Goal: Book appointment/travel/reservation

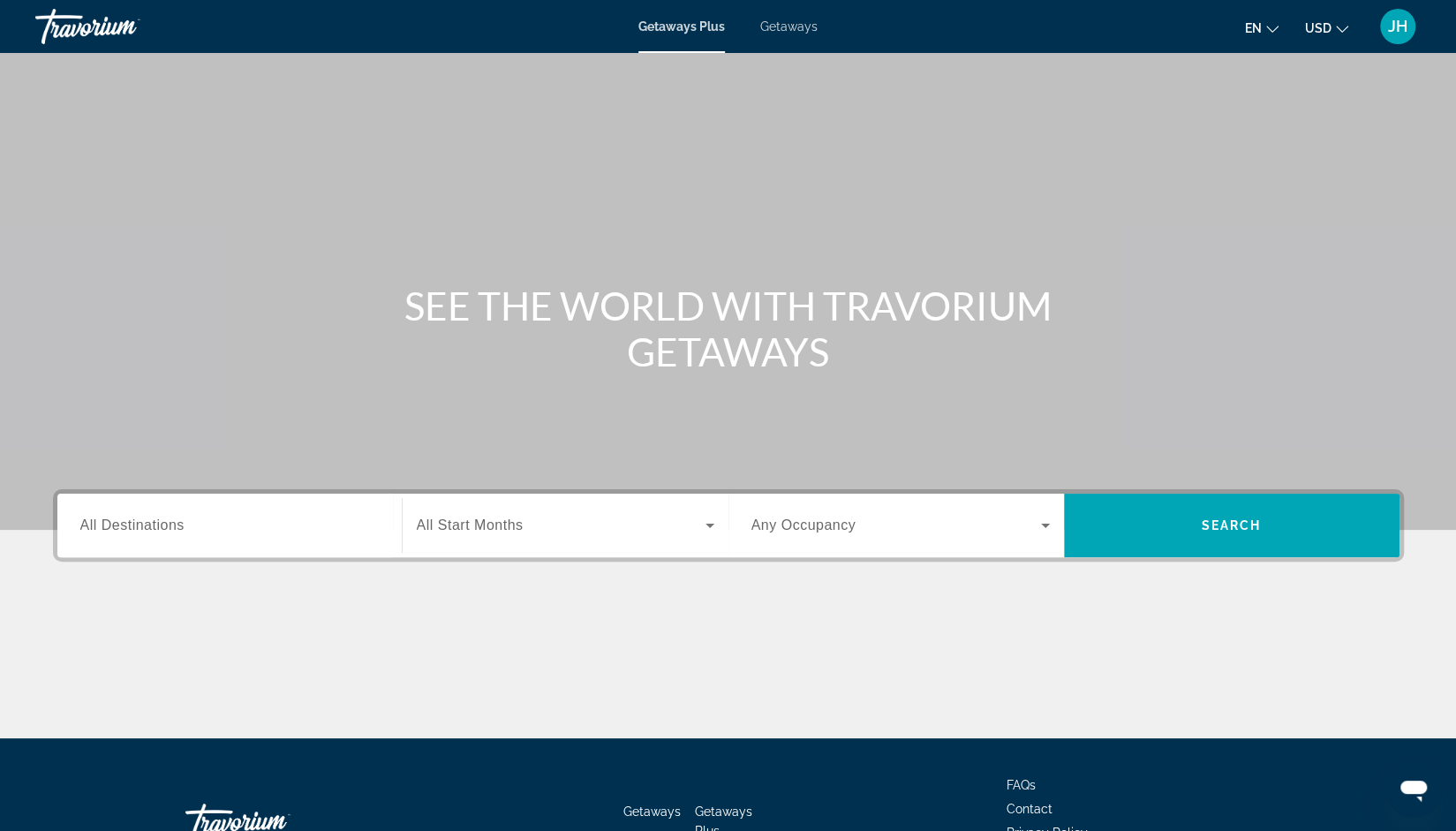
click at [140, 520] on span "All Destinations" at bounding box center [133, 525] width 104 height 15
click at [140, 520] on input "Destination All Destinations" at bounding box center [230, 526] width 298 height 21
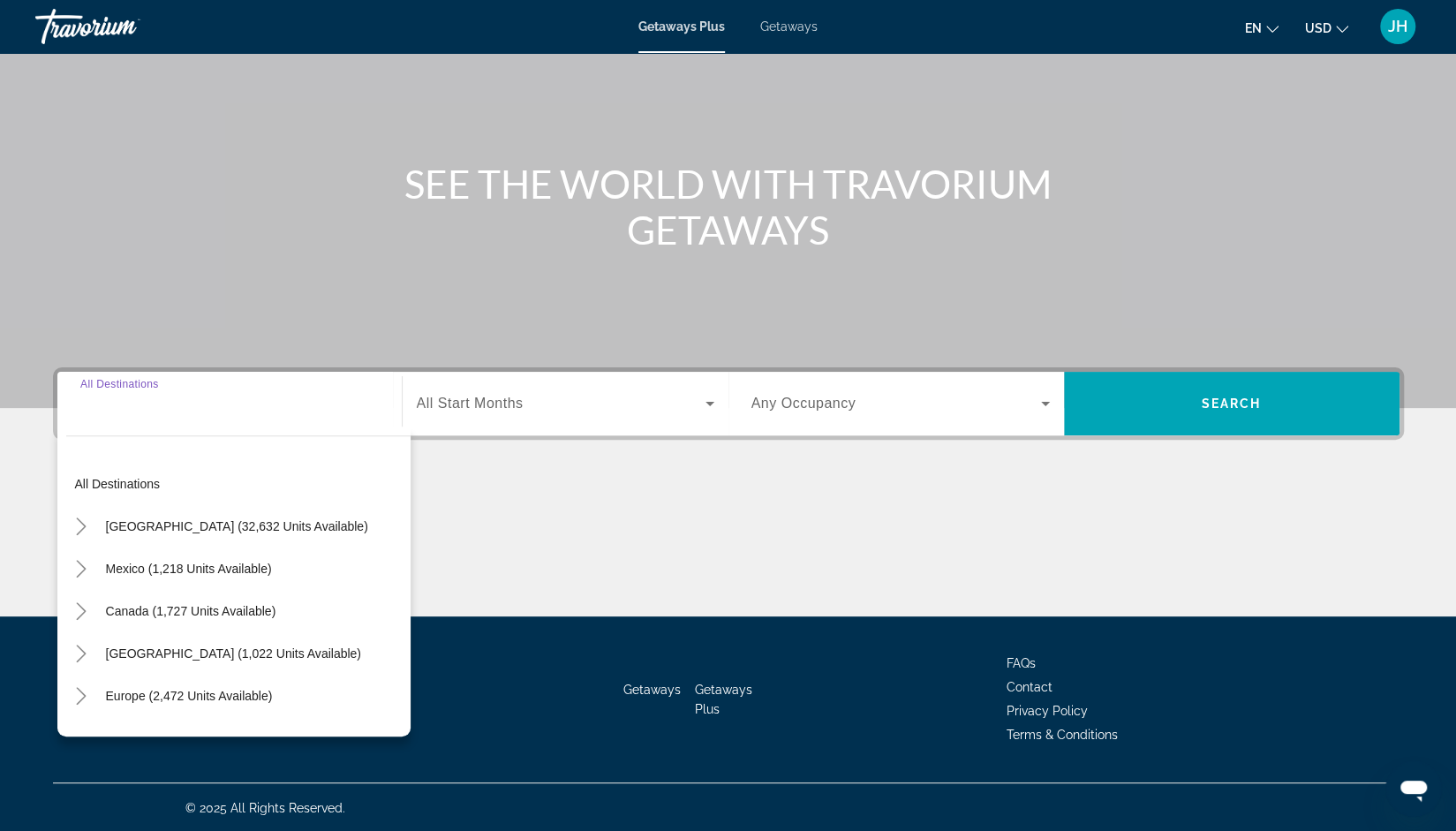
scroll to position [122, 0]
click at [84, 525] on icon "Toggle United States (32,632 units available)" at bounding box center [82, 526] width 9 height 18
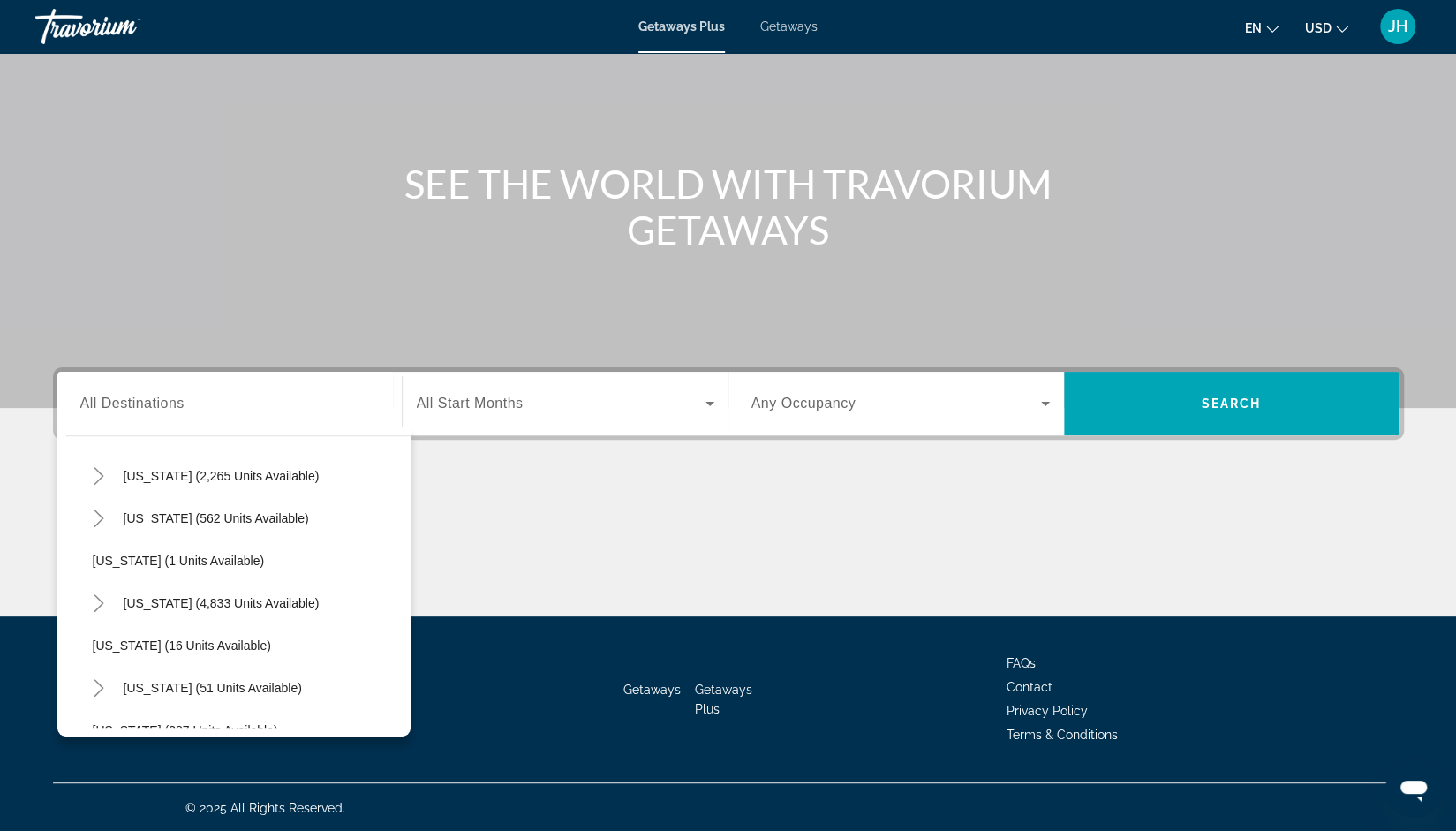
scroll to position [193, 0]
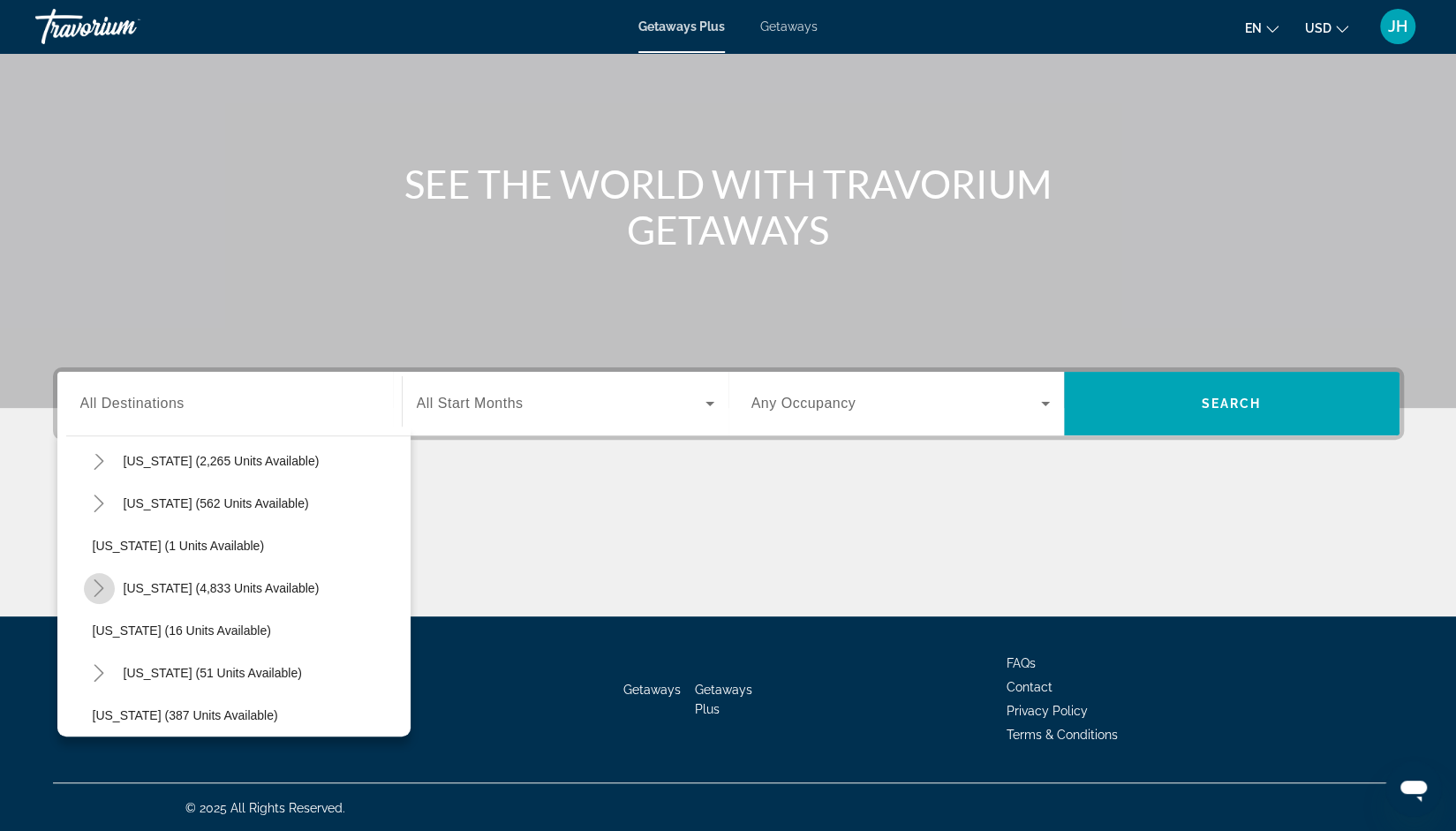
click at [104, 588] on icon "Toggle Florida (4,833 units available)" at bounding box center [99, 588] width 18 height 18
click at [145, 630] on span "[GEOGRAPHIC_DATA] (6,557 units available)" at bounding box center [237, 631] width 255 height 14
type input "**********"
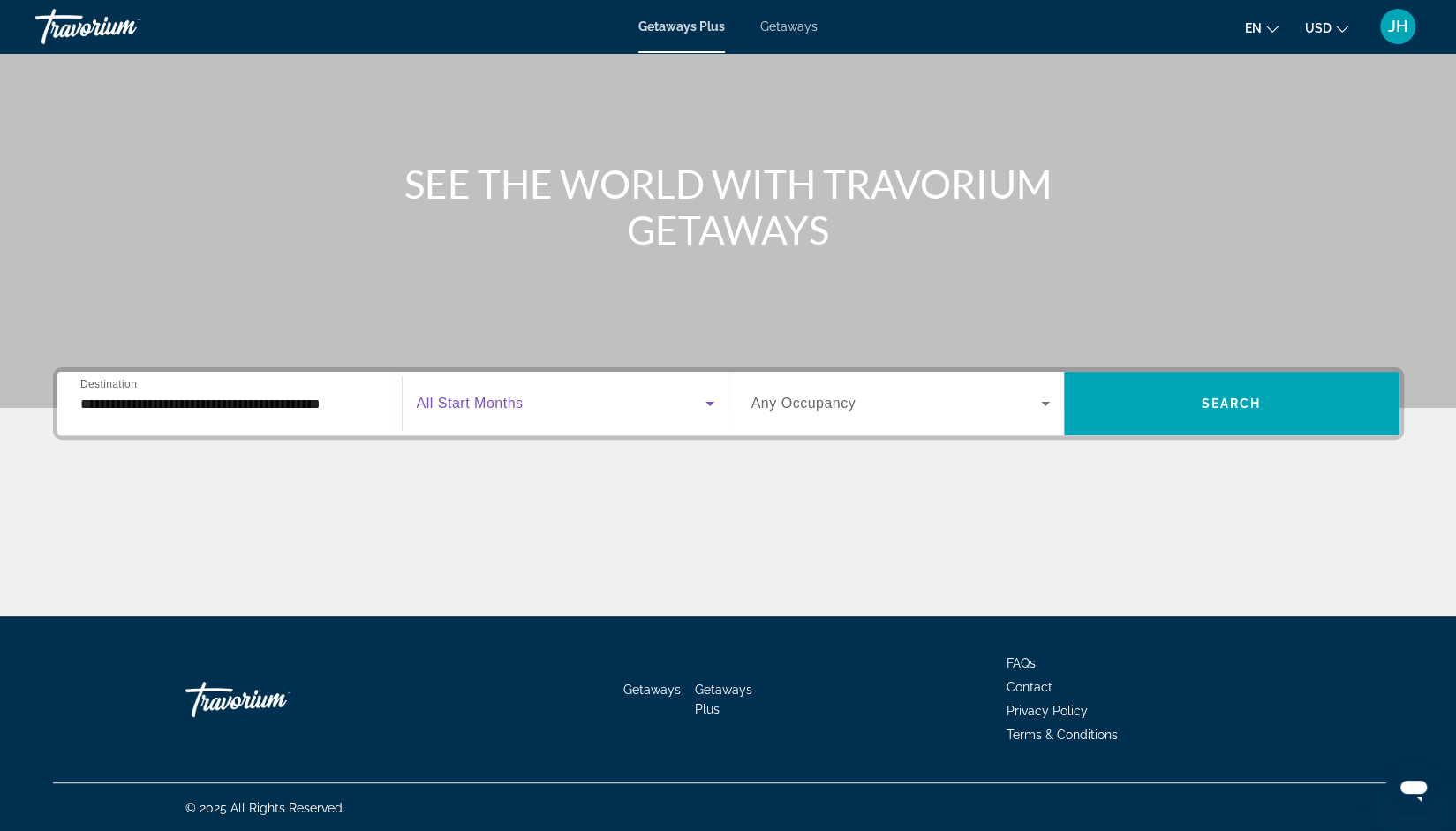
click at [530, 404] on span "Search widget" at bounding box center [561, 404] width 289 height 21
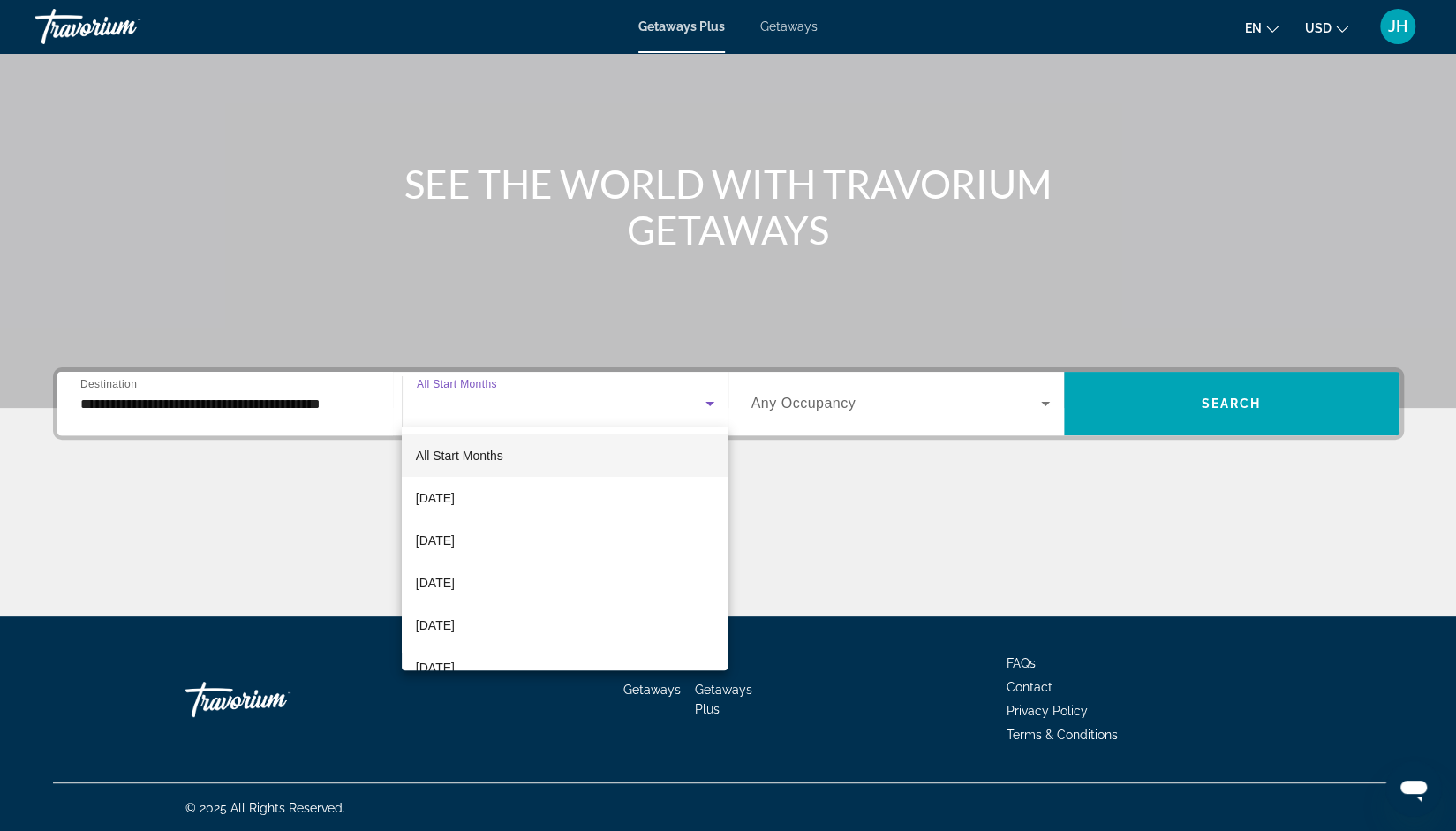
click at [530, 404] on div at bounding box center [728, 415] width 1456 height 831
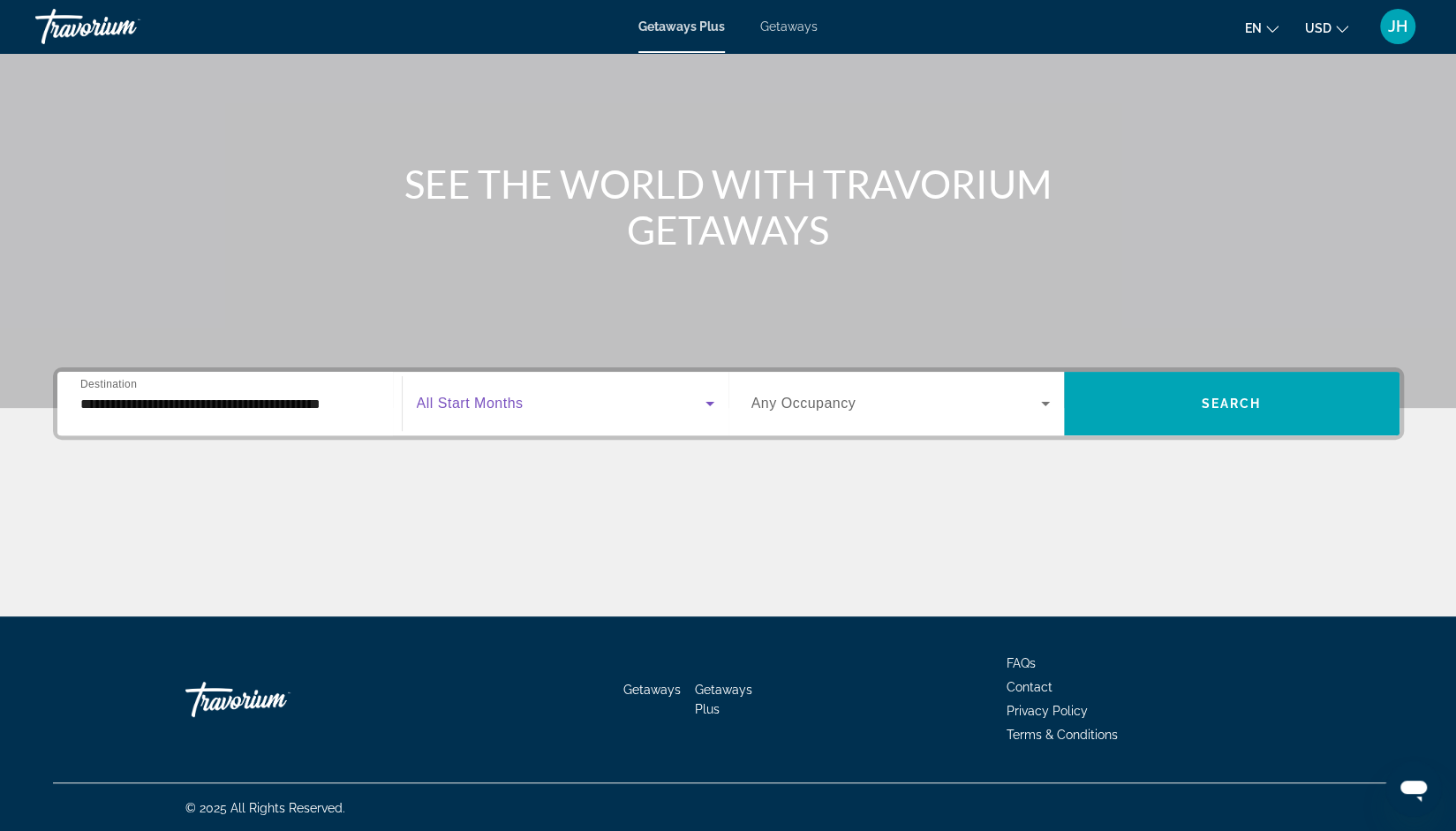
click at [530, 404] on span "Search widget" at bounding box center [561, 404] width 289 height 21
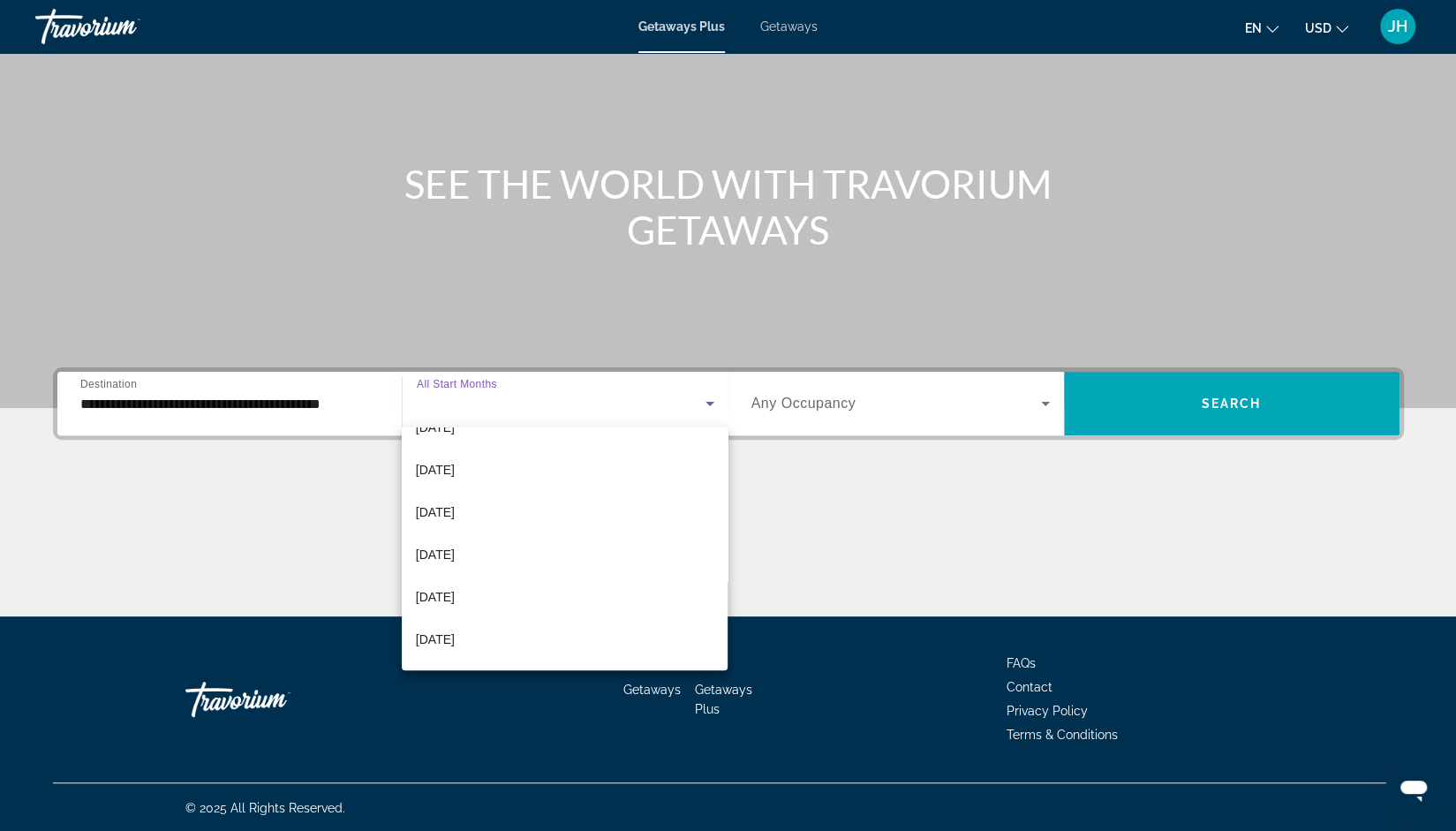
scroll to position [106, 0]
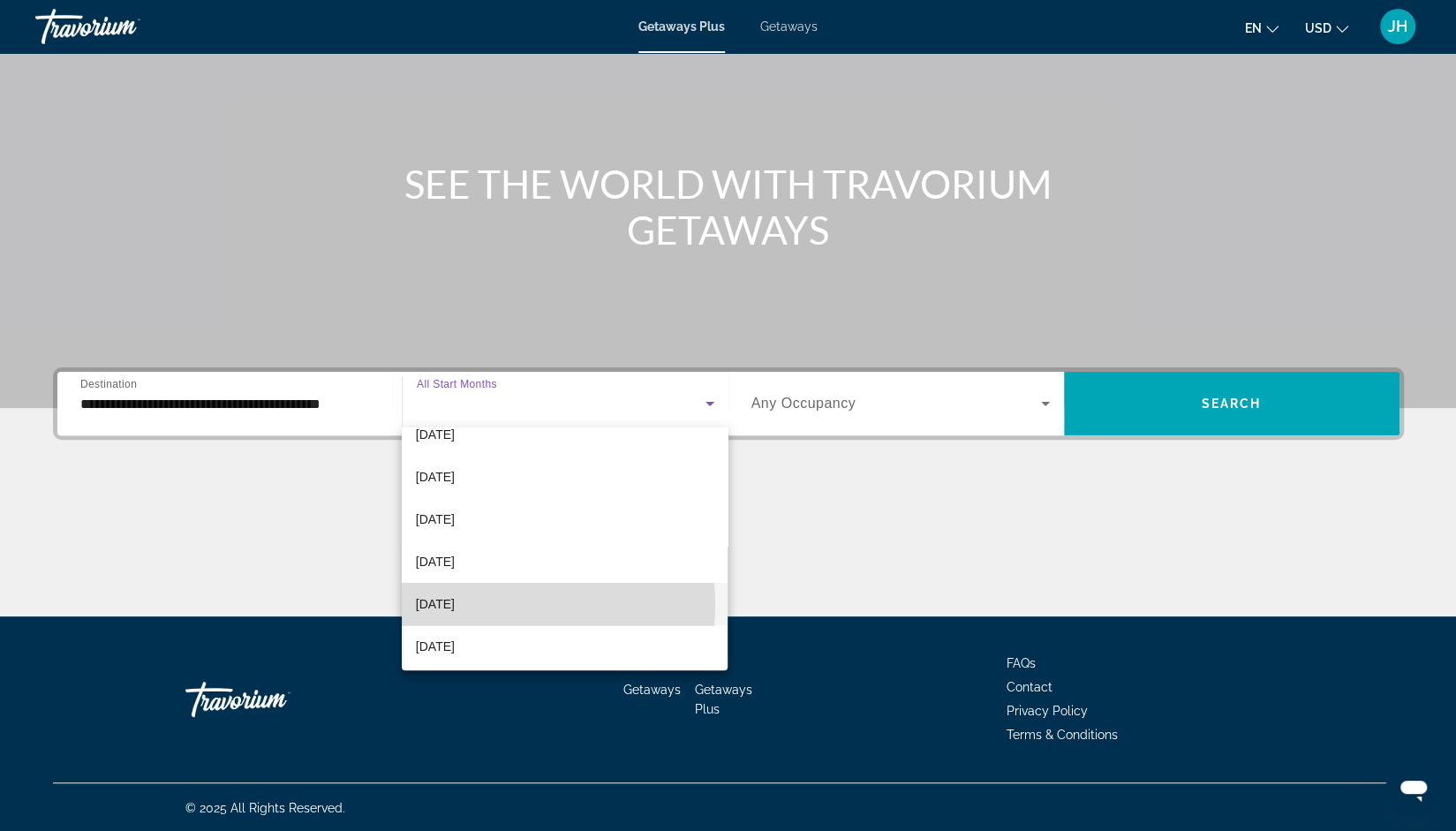
click at [499, 605] on mat-option "[DATE]" at bounding box center [565, 604] width 327 height 43
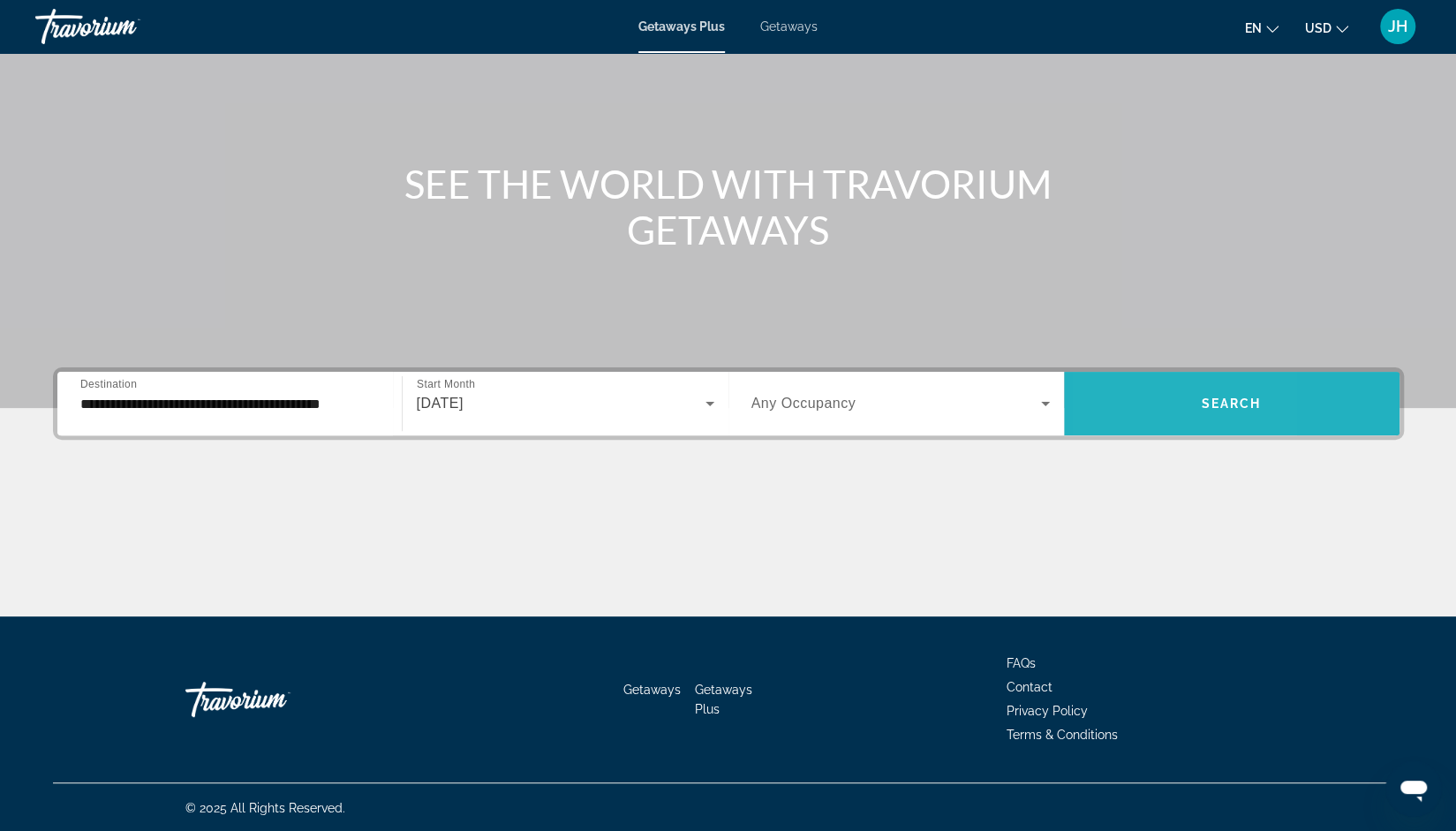
click at [1125, 410] on span "Search widget" at bounding box center [1231, 404] width 335 height 43
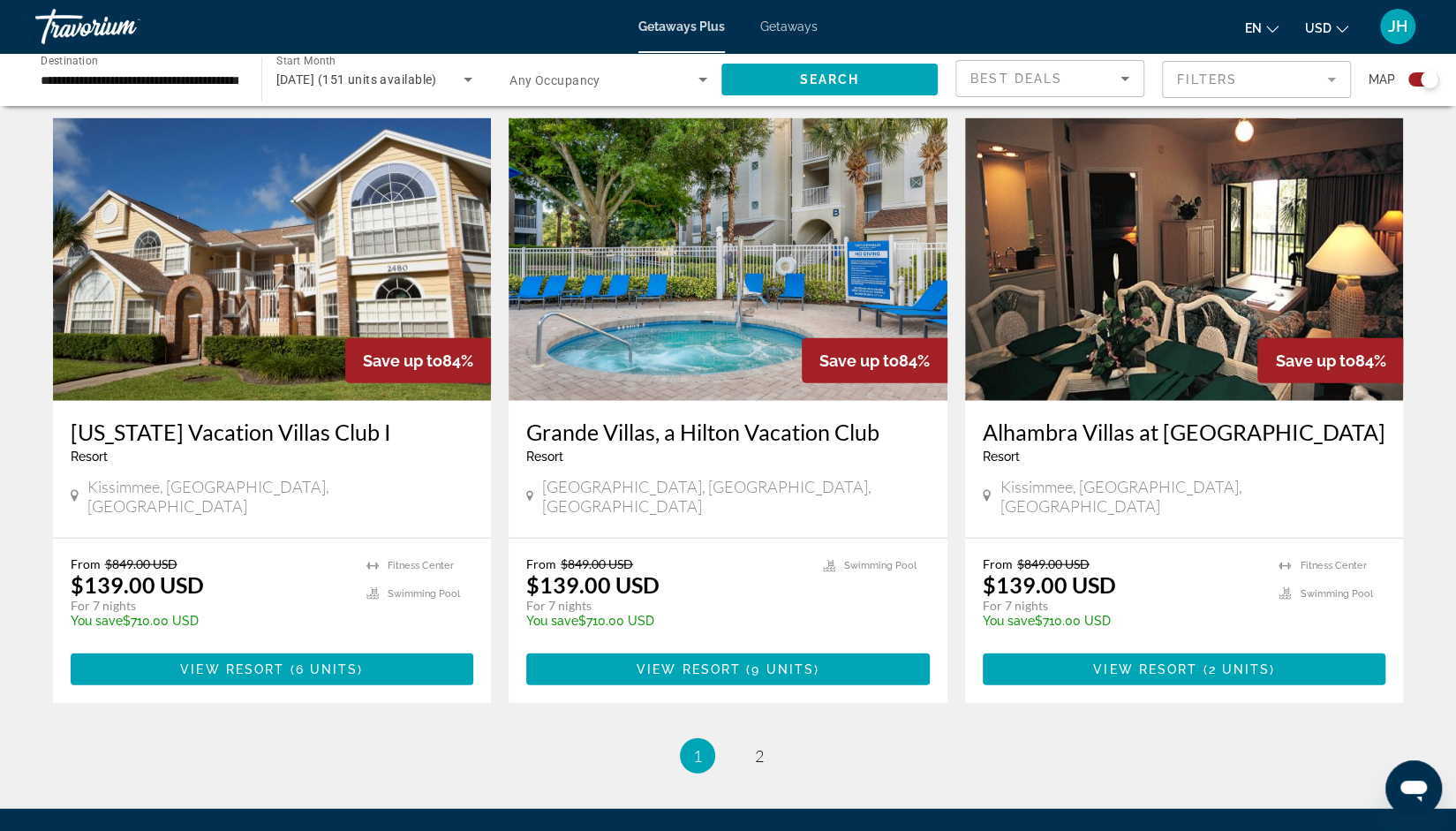
scroll to position [2504, 0]
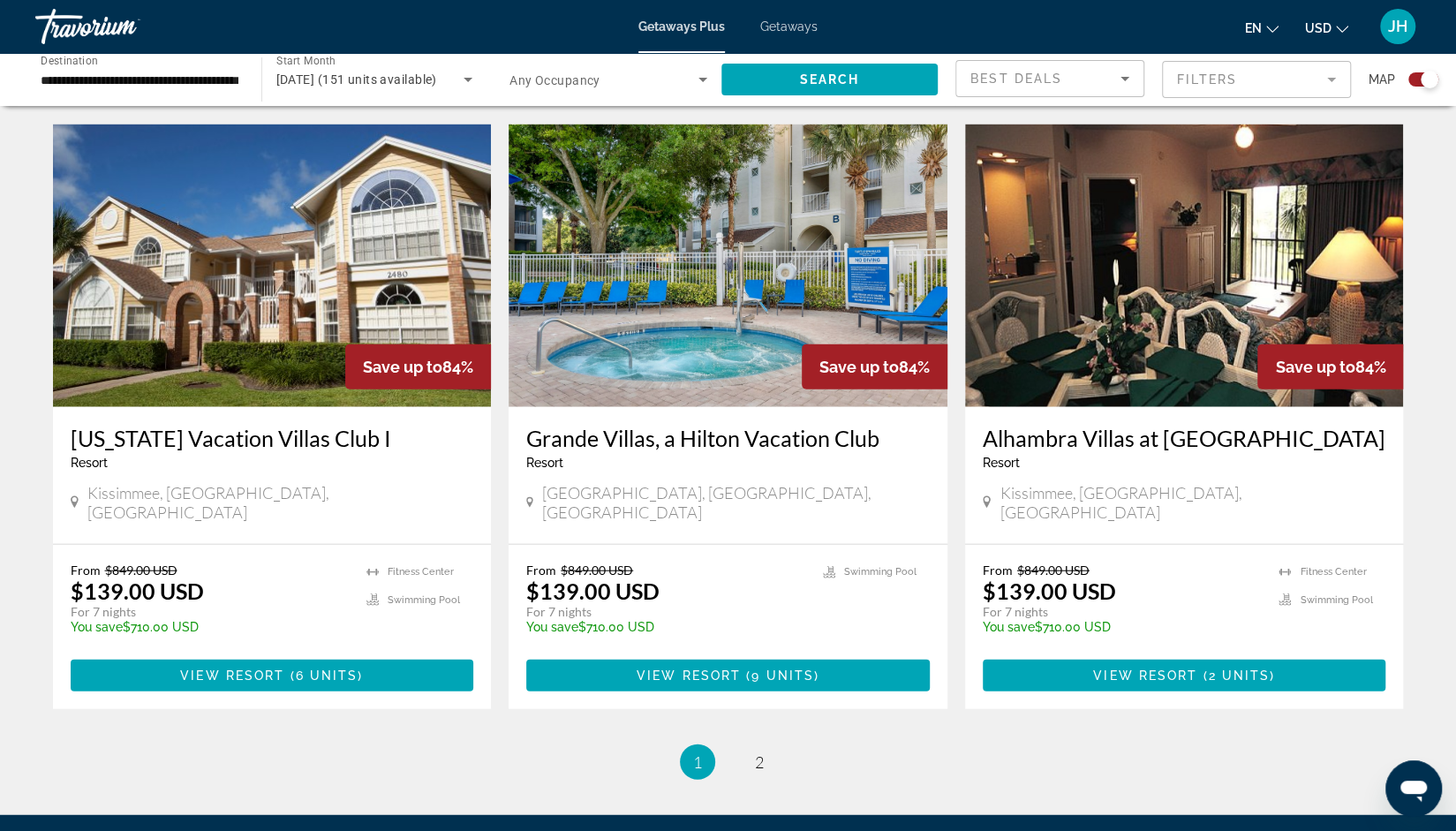
click at [759, 752] on span "2" at bounding box center [758, 762] width 9 height 19
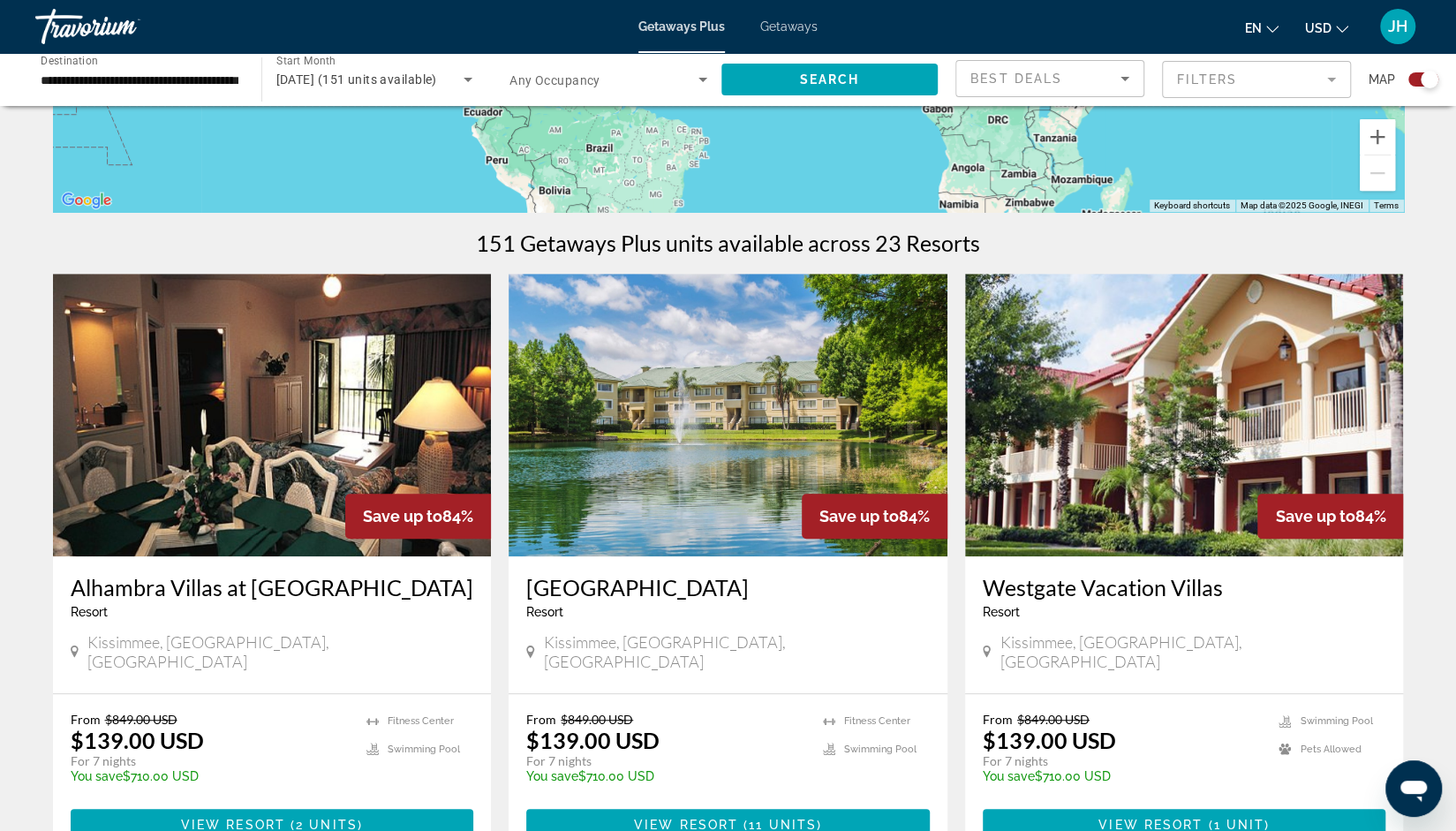
click at [1275, 712] on div "From $849.00 USD $139.00 USD For 7 nights You save $710.00 USD temp 3.8 Swimmin…" at bounding box center [1184, 754] width 403 height 84
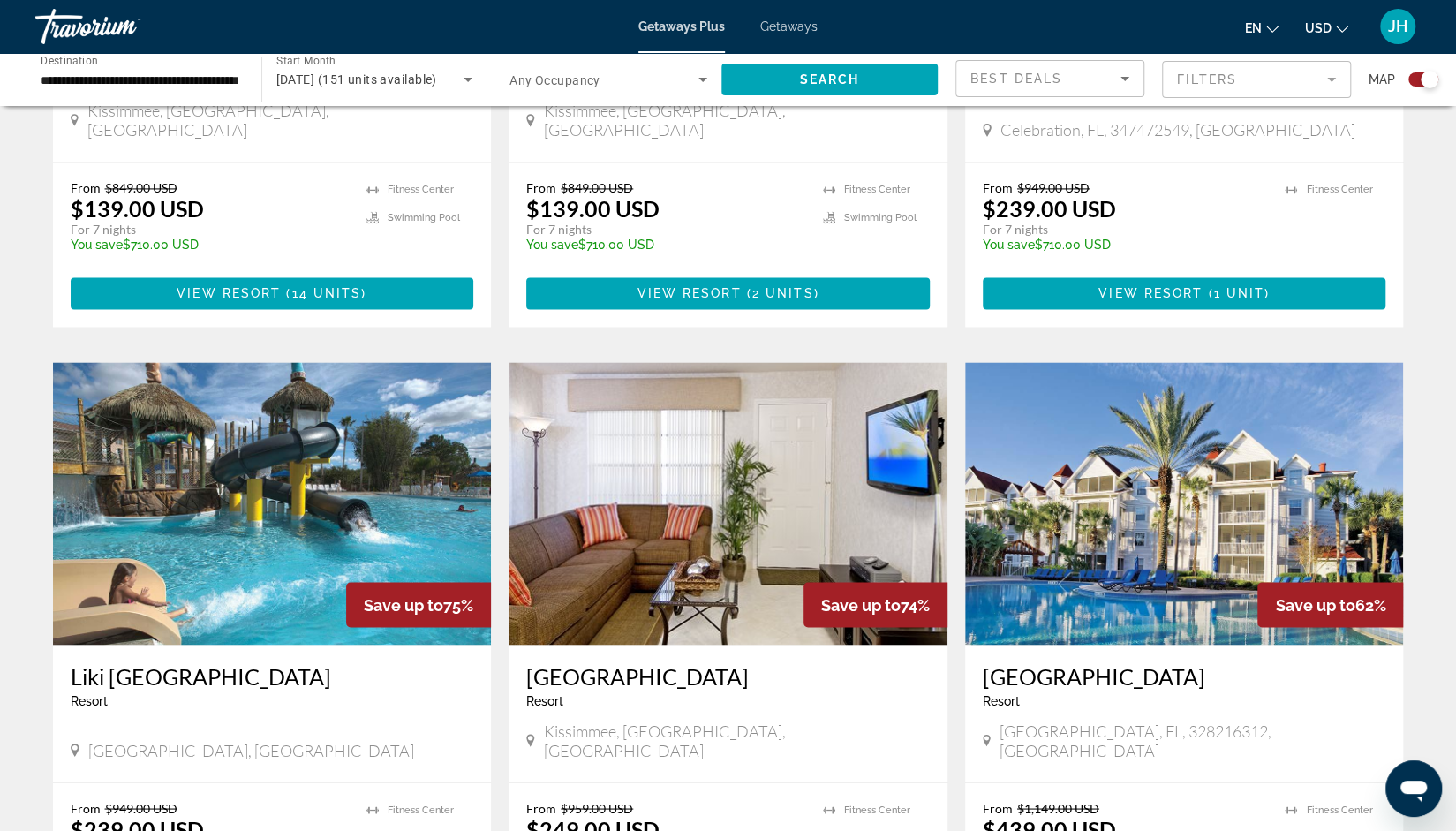
scroll to position [1636, 0]
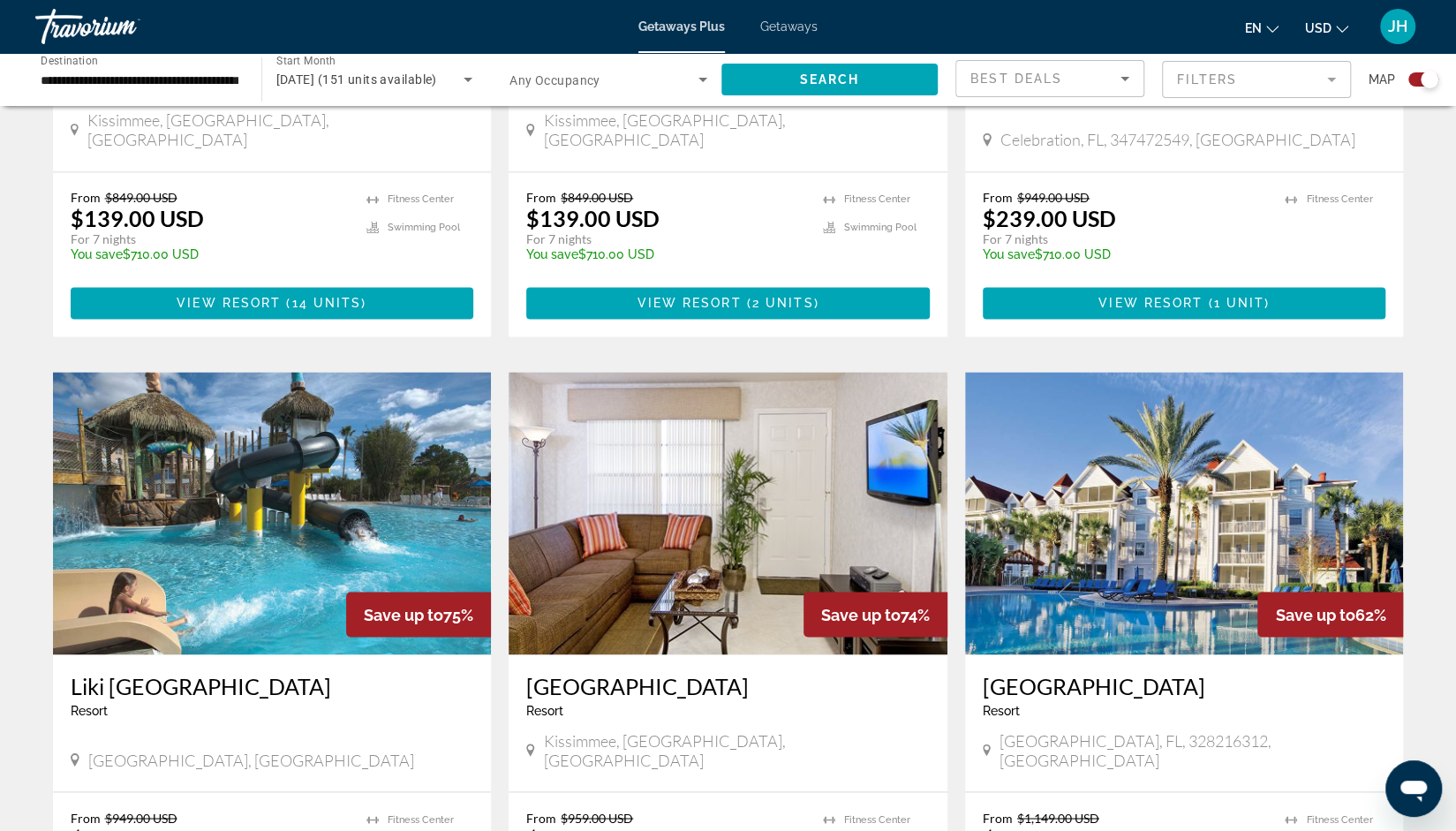
click at [1206, 480] on img "Main content" at bounding box center [1185, 514] width 439 height 283
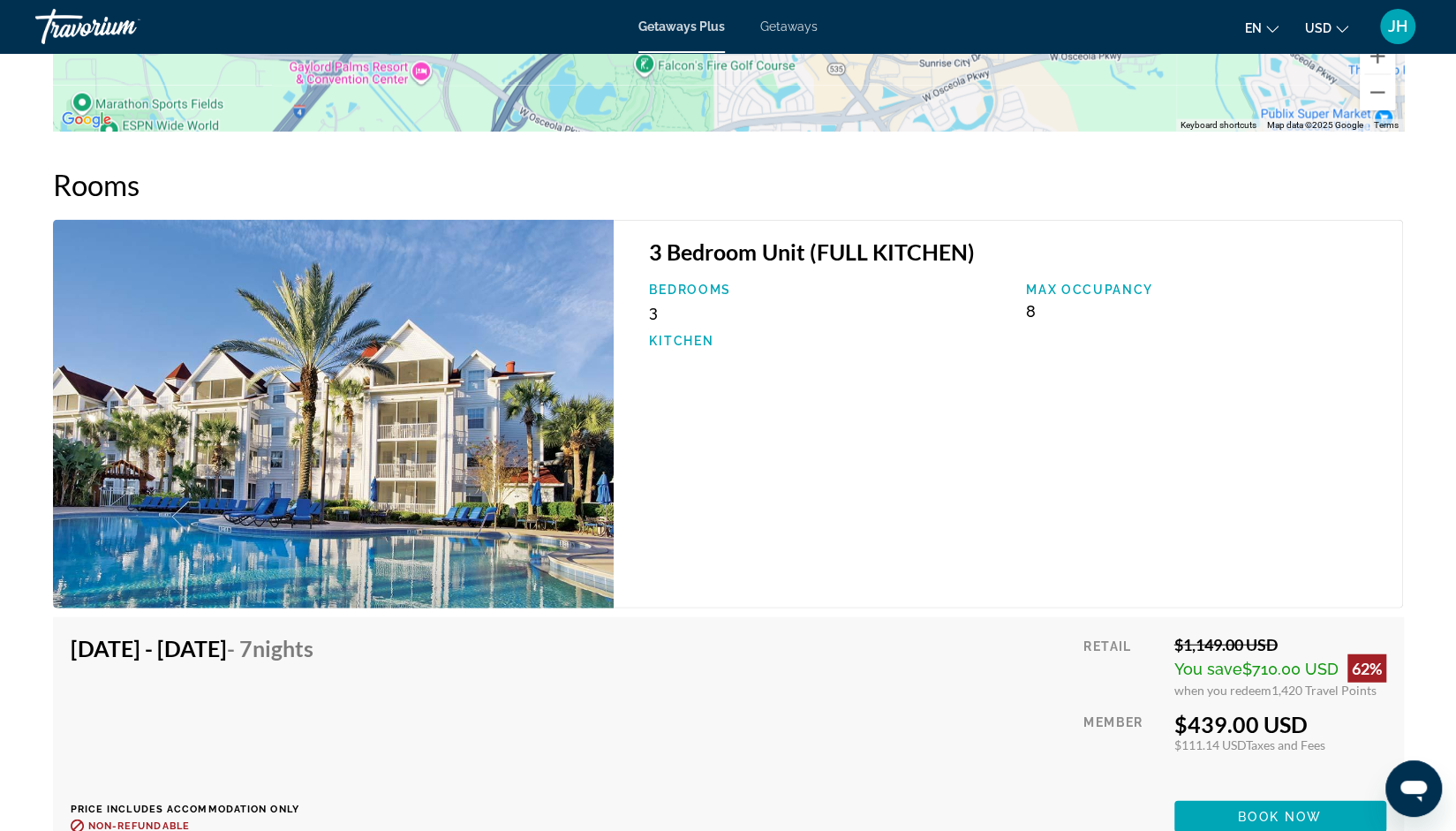
scroll to position [2631, 0]
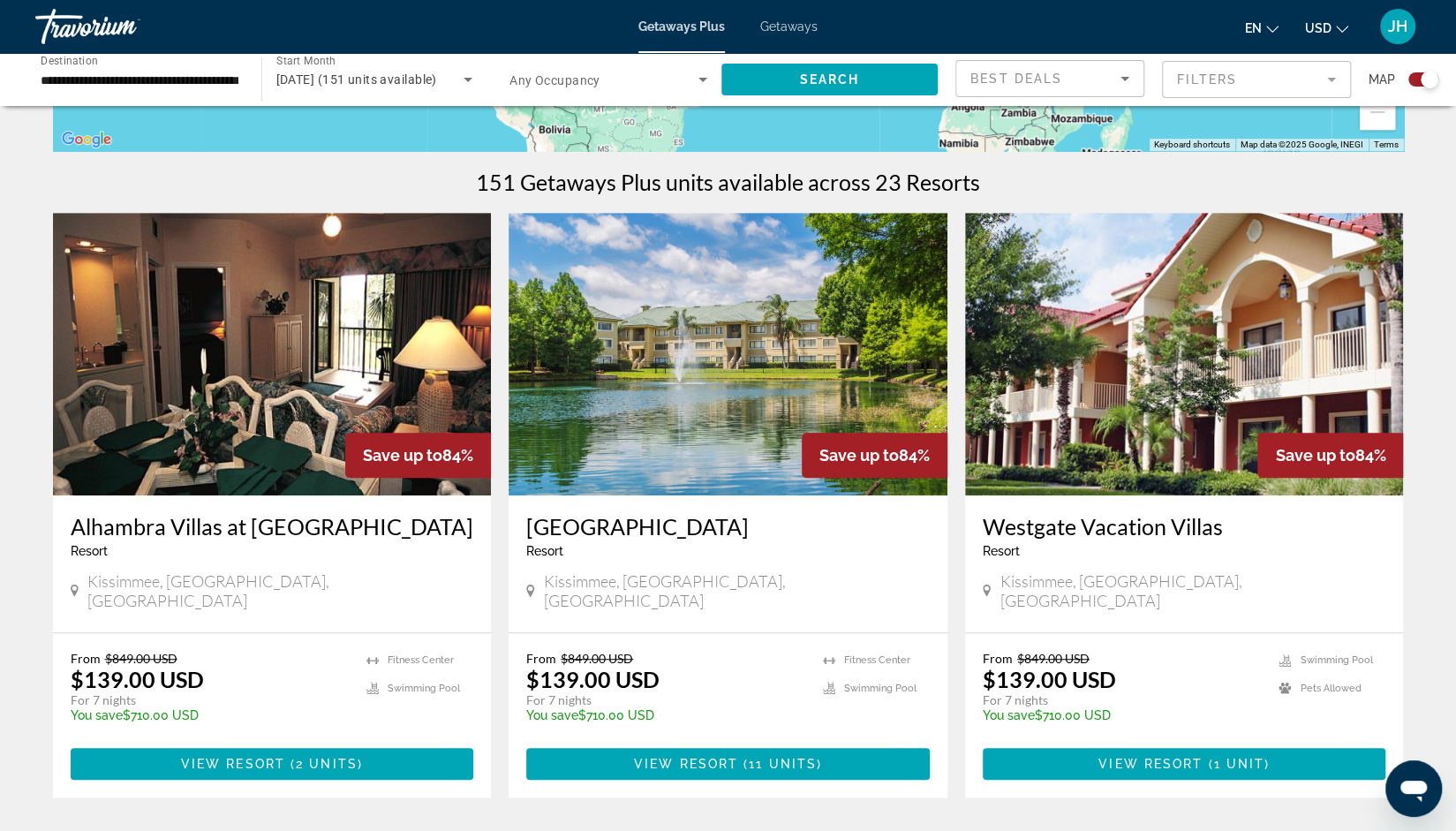
scroll to position [501, 0]
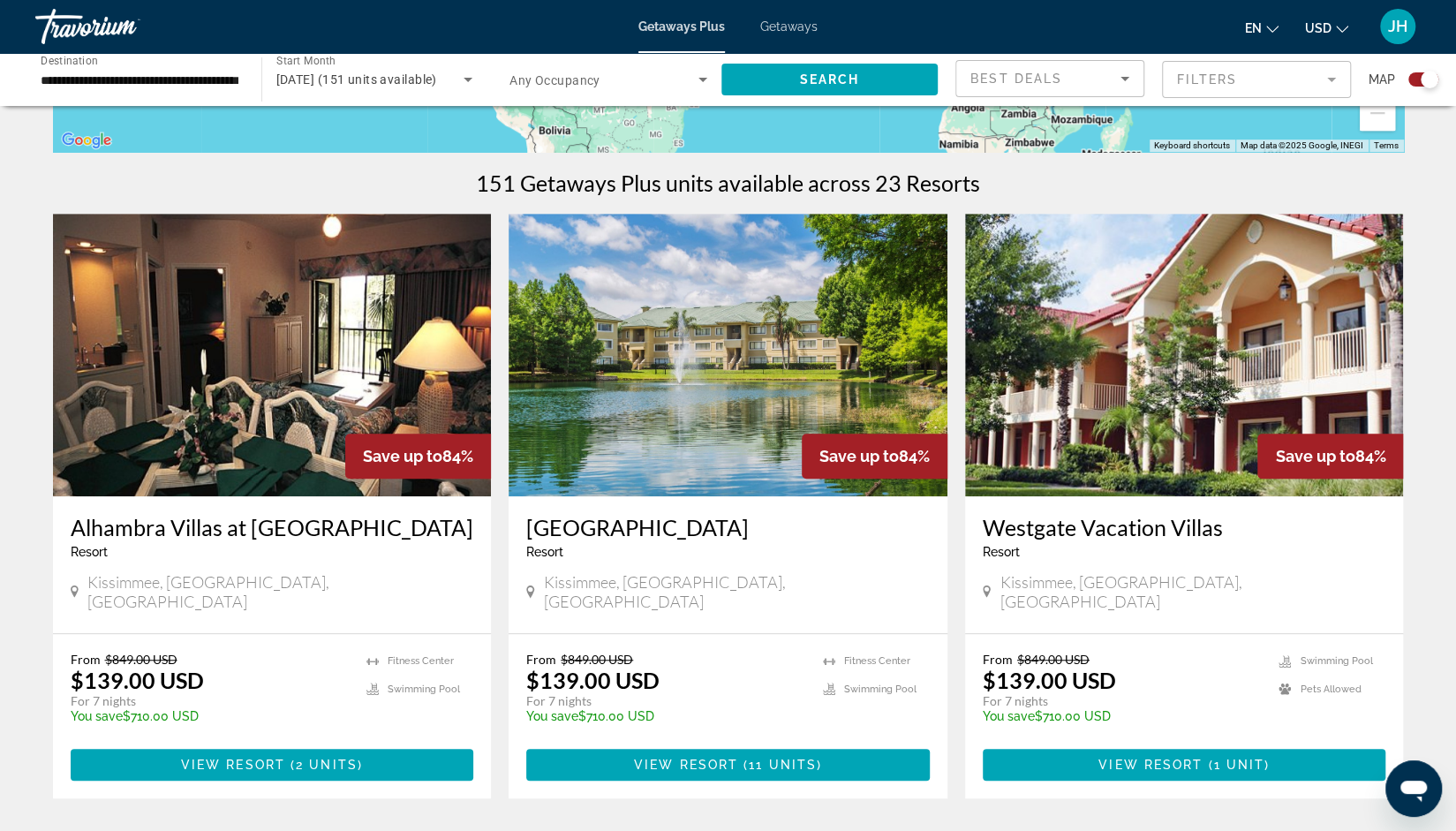
click at [643, 384] on img "Main content" at bounding box center [728, 355] width 439 height 283
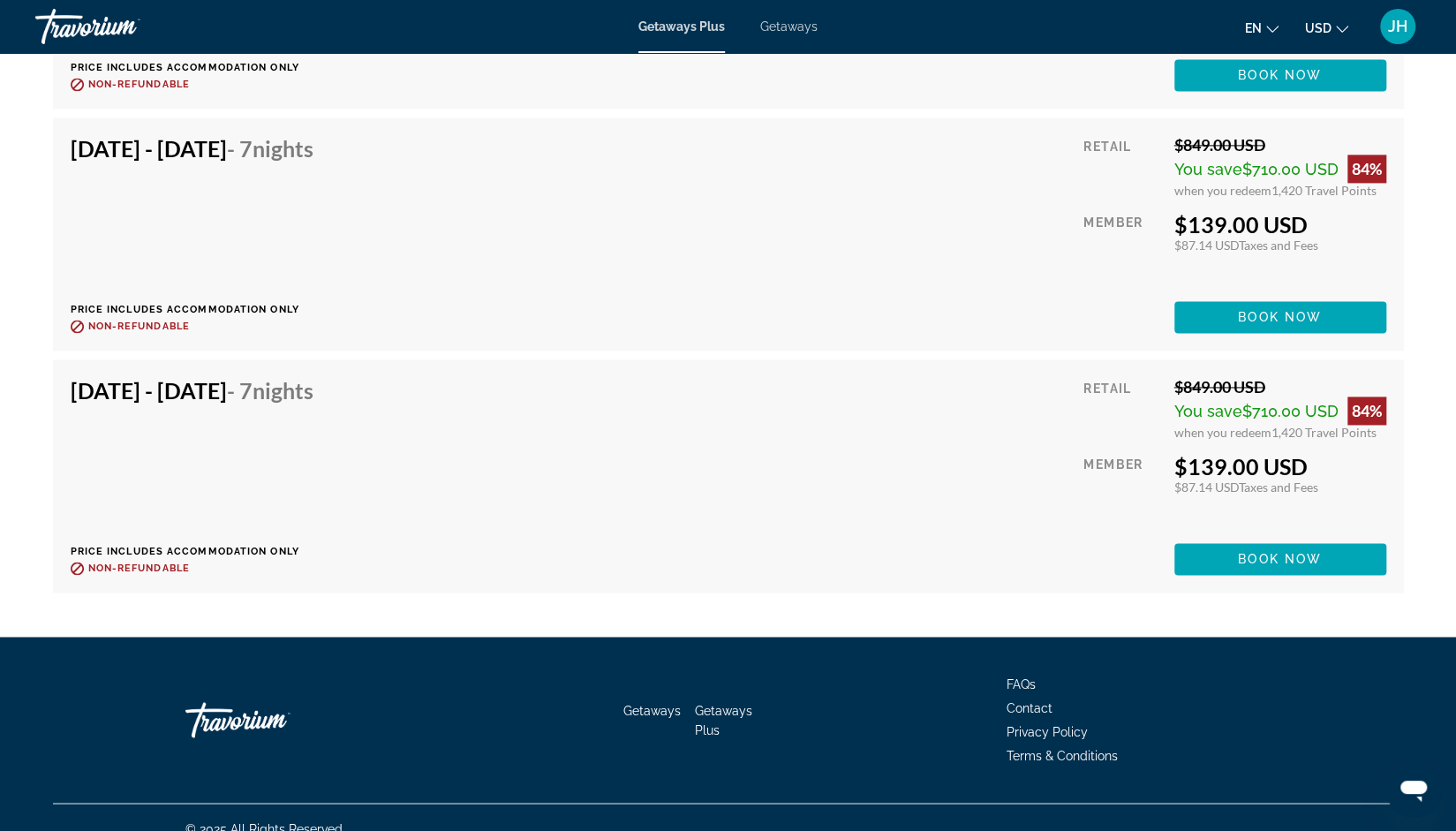
scroll to position [5955, 0]
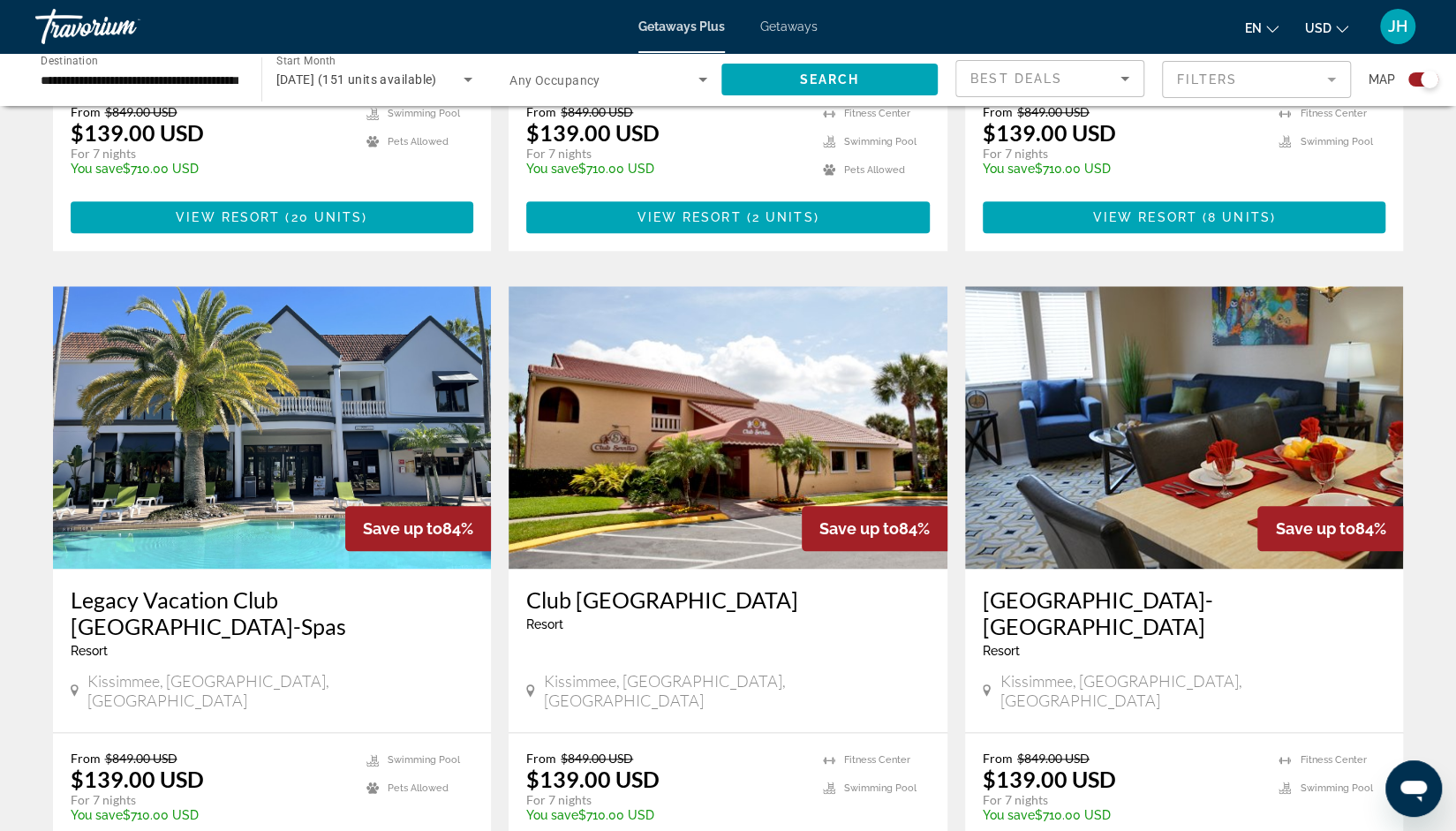
scroll to position [1081, 0]
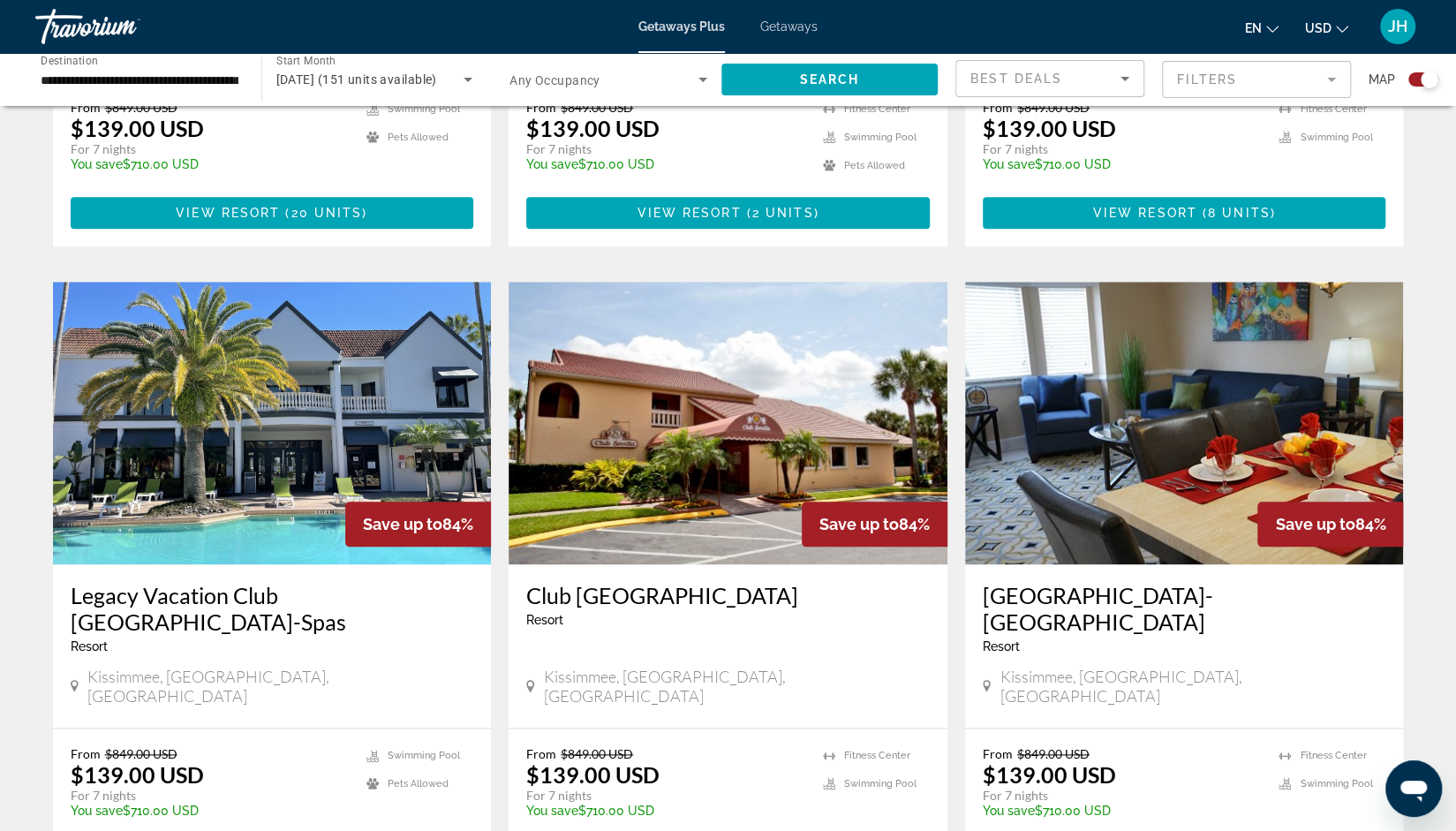
click at [391, 441] on img "Main content" at bounding box center [272, 424] width 439 height 283
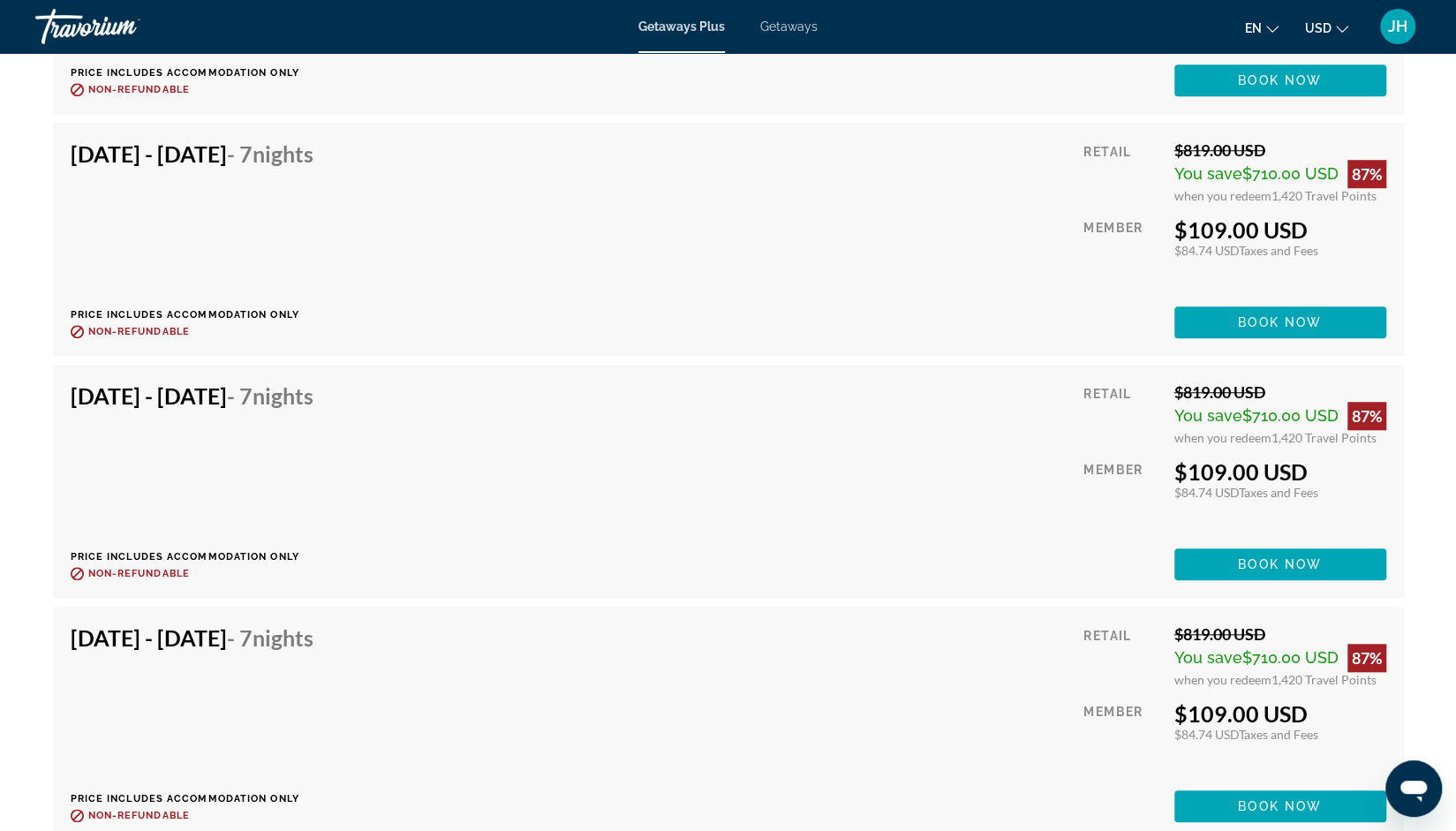
scroll to position [5170, 0]
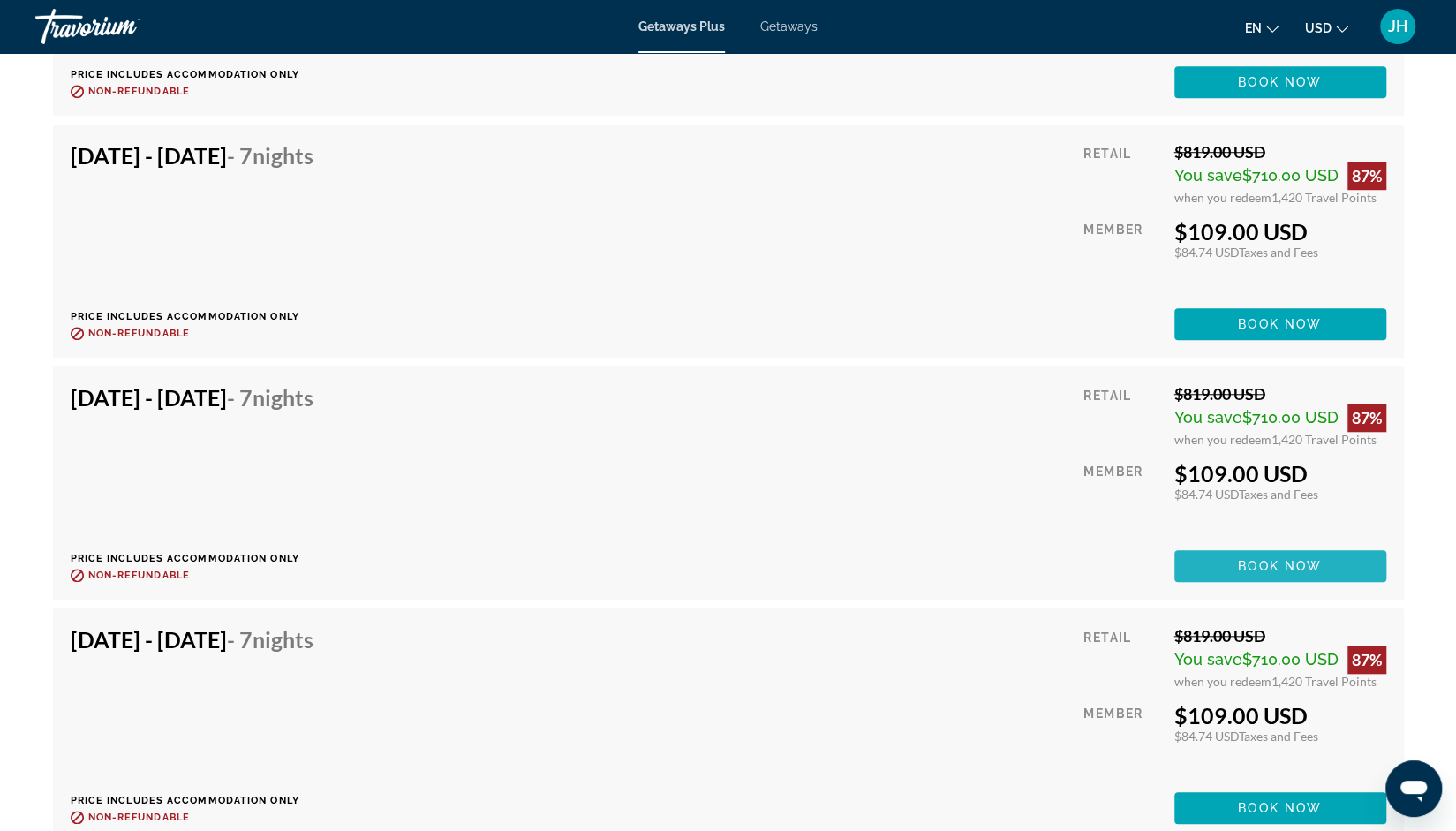
click at [1244, 559] on span "Book now" at bounding box center [1279, 566] width 84 height 14
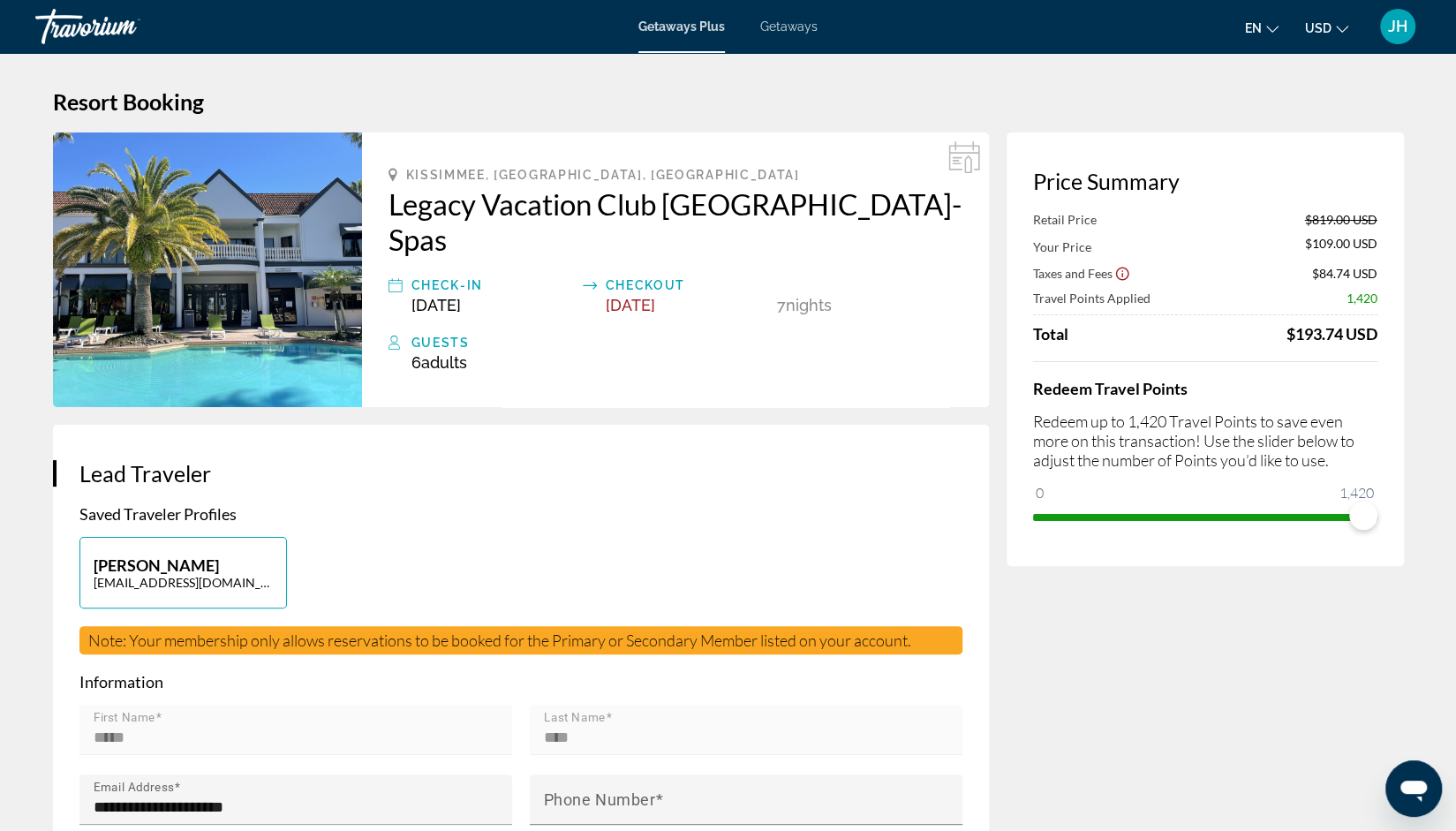
scroll to position [7, 0]
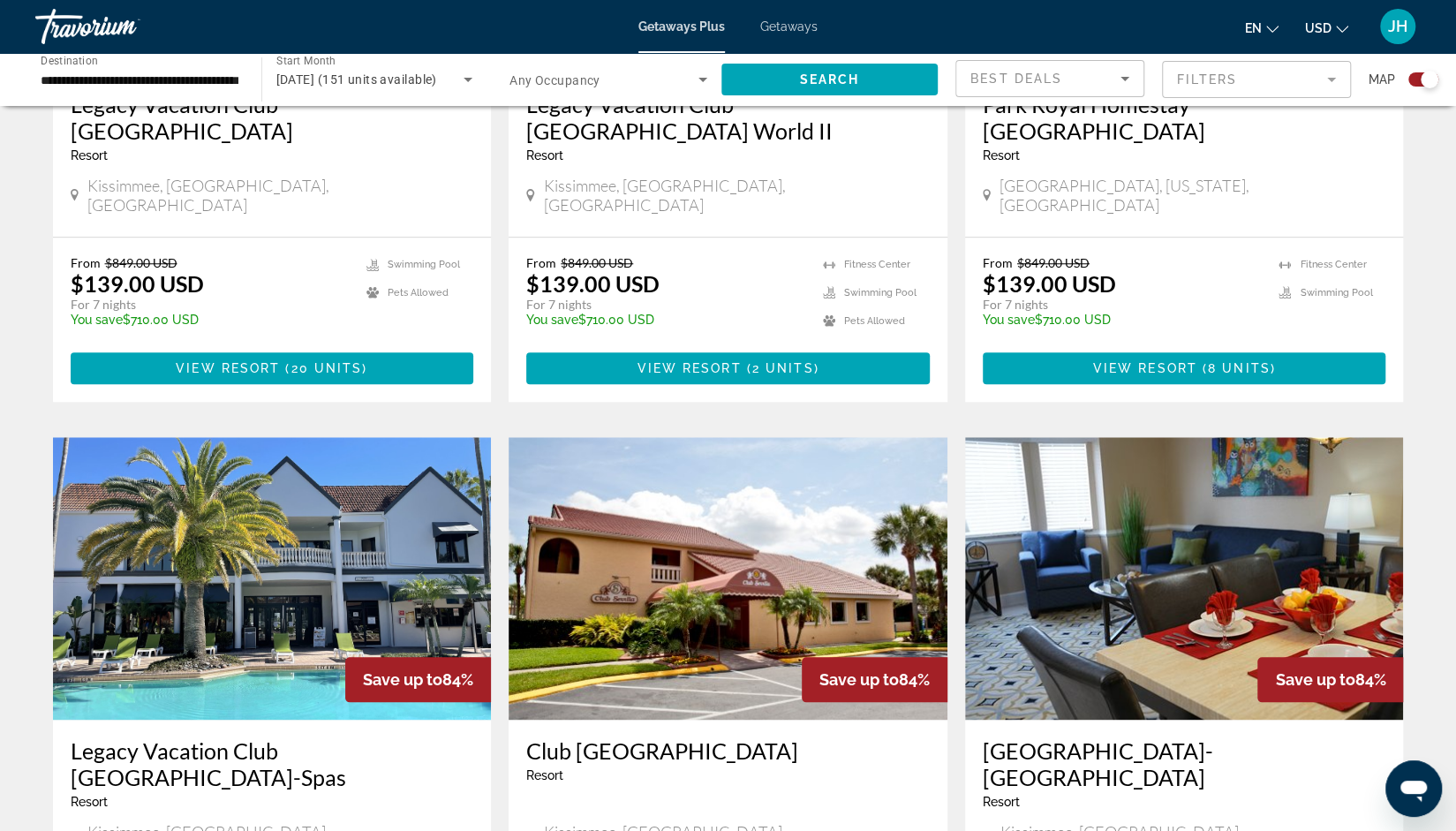
scroll to position [929, 0]
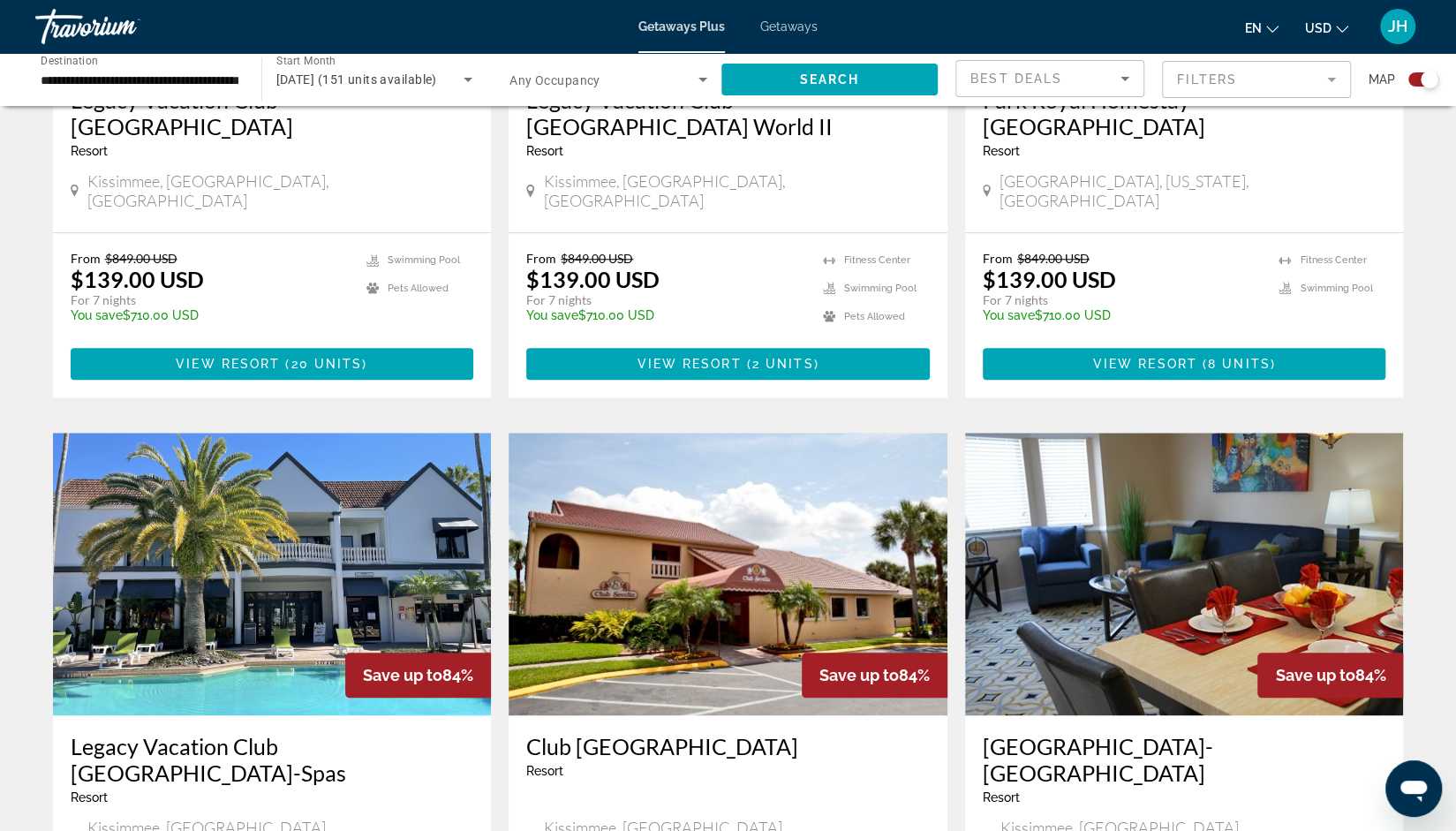
click at [663, 583] on img "Main content" at bounding box center [728, 575] width 439 height 283
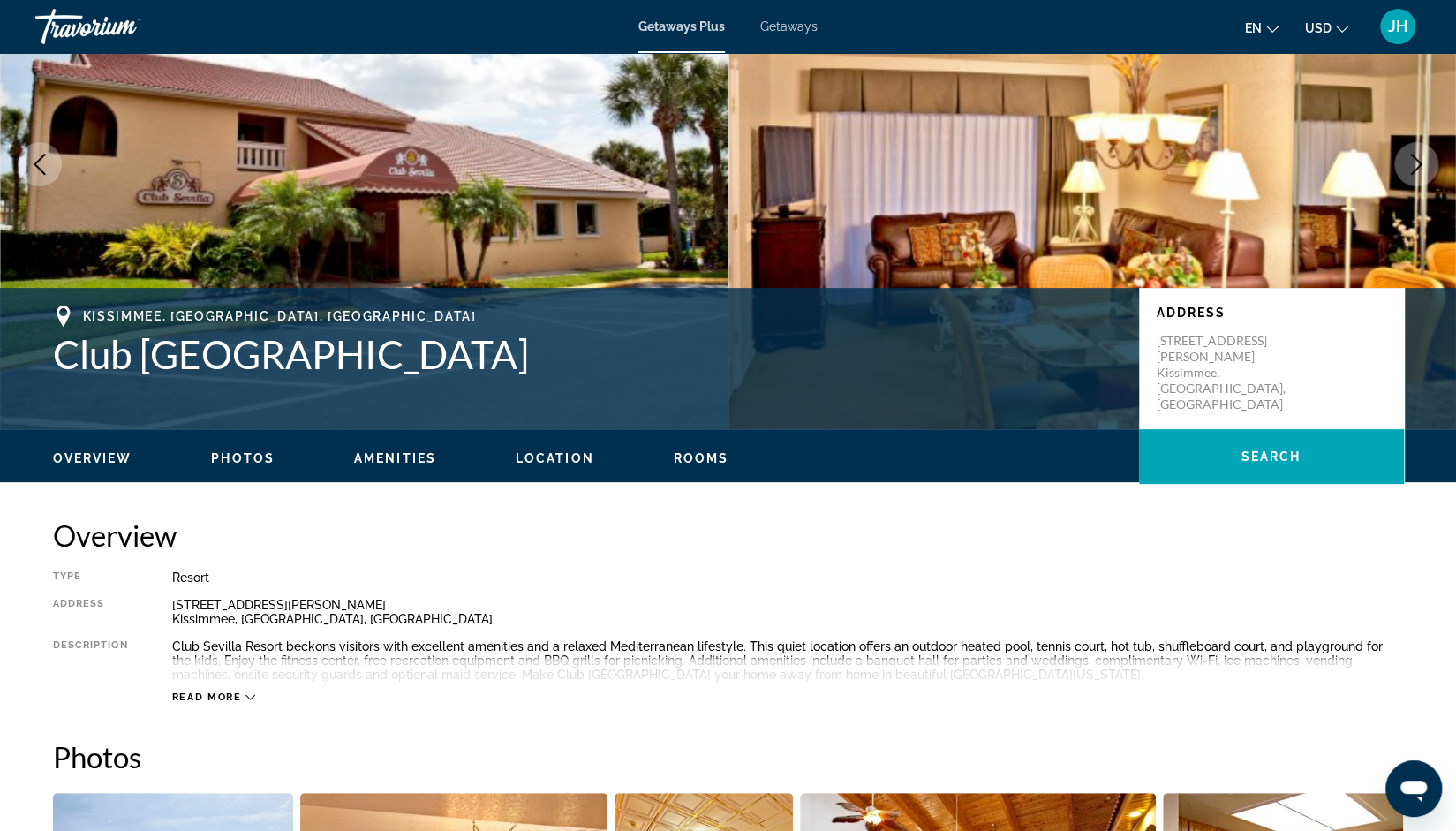
scroll to position [148, 0]
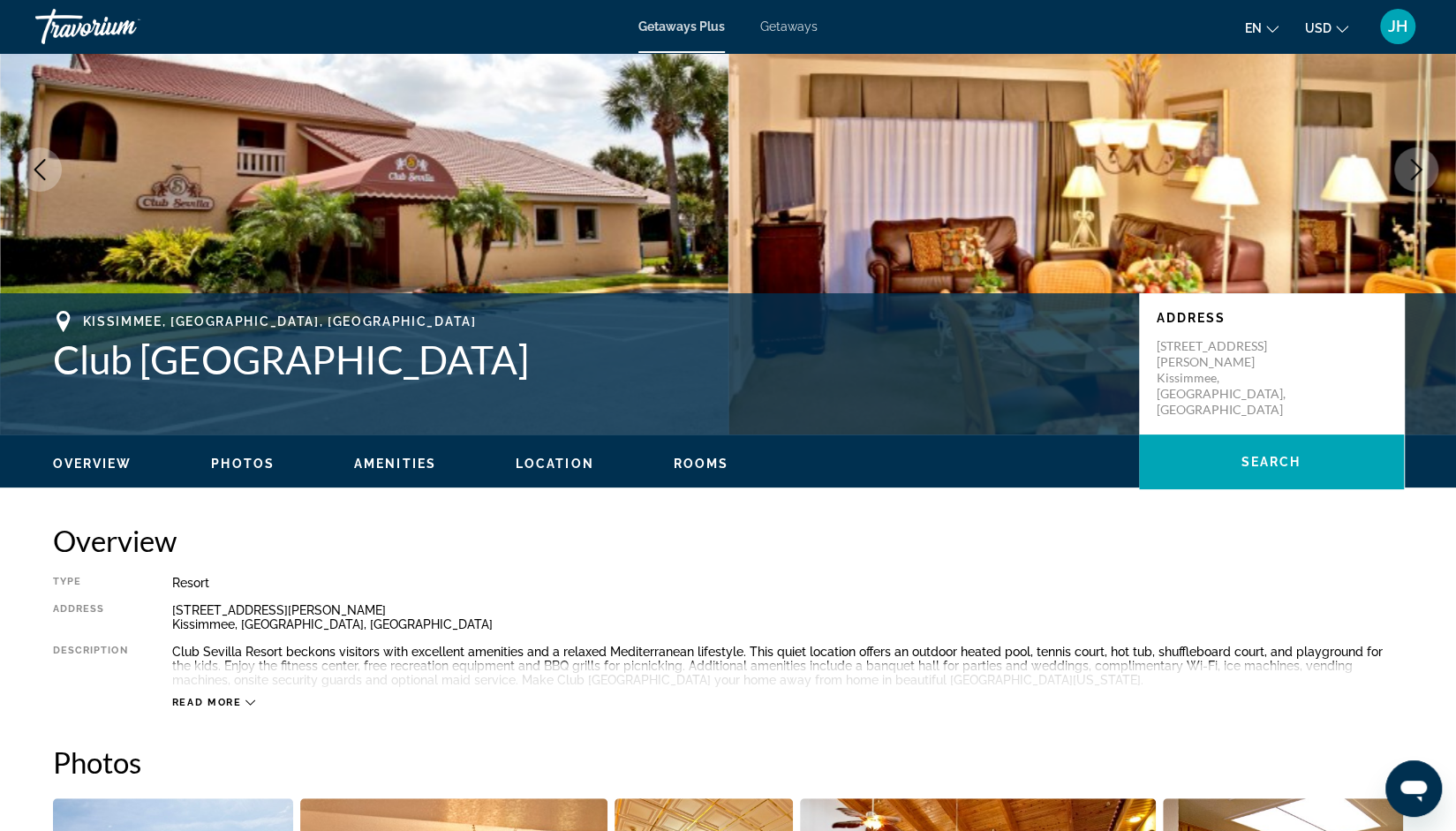
click at [696, 464] on span "Rooms" at bounding box center [701, 463] width 56 height 14
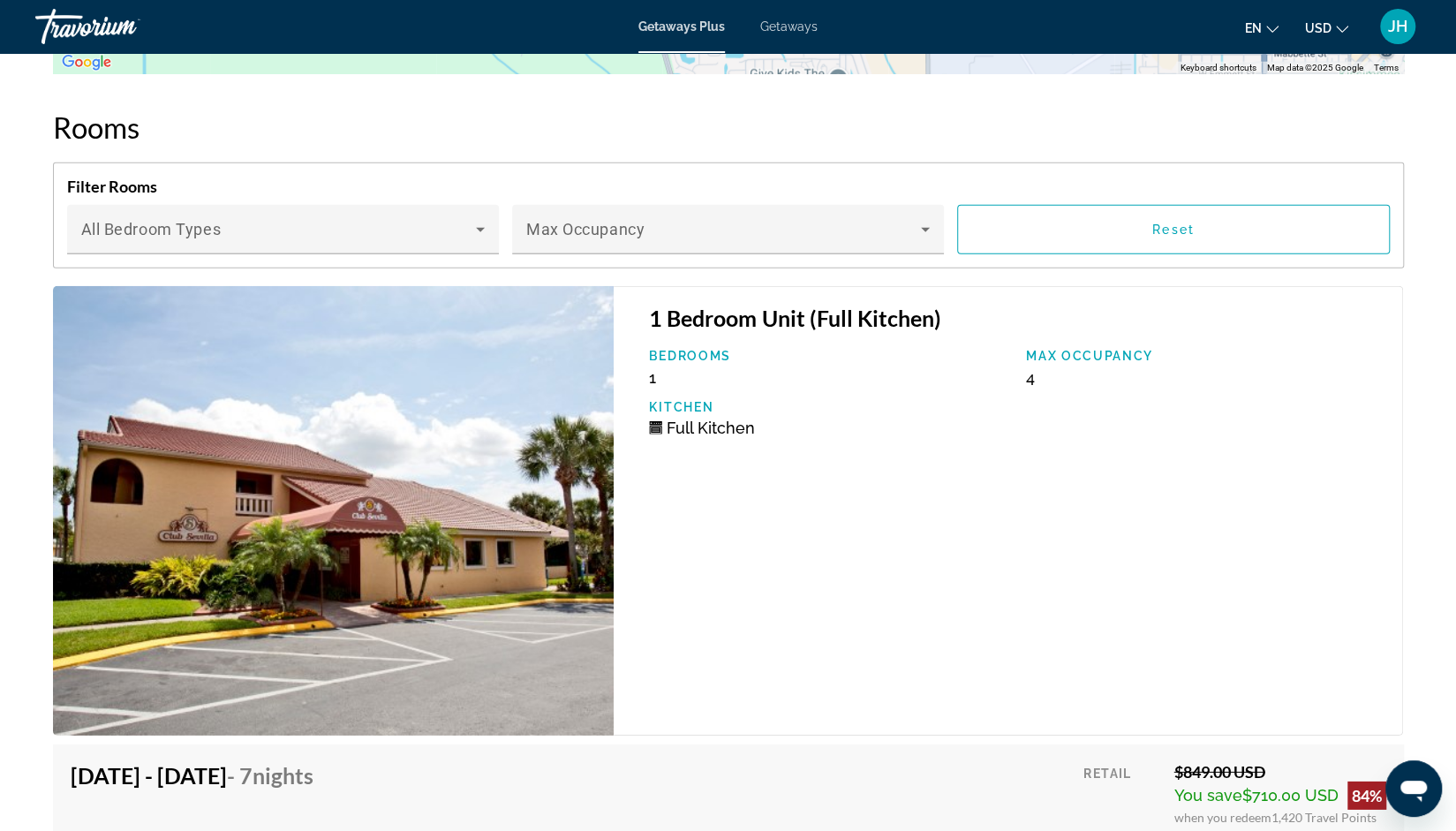
scroll to position [3124, 0]
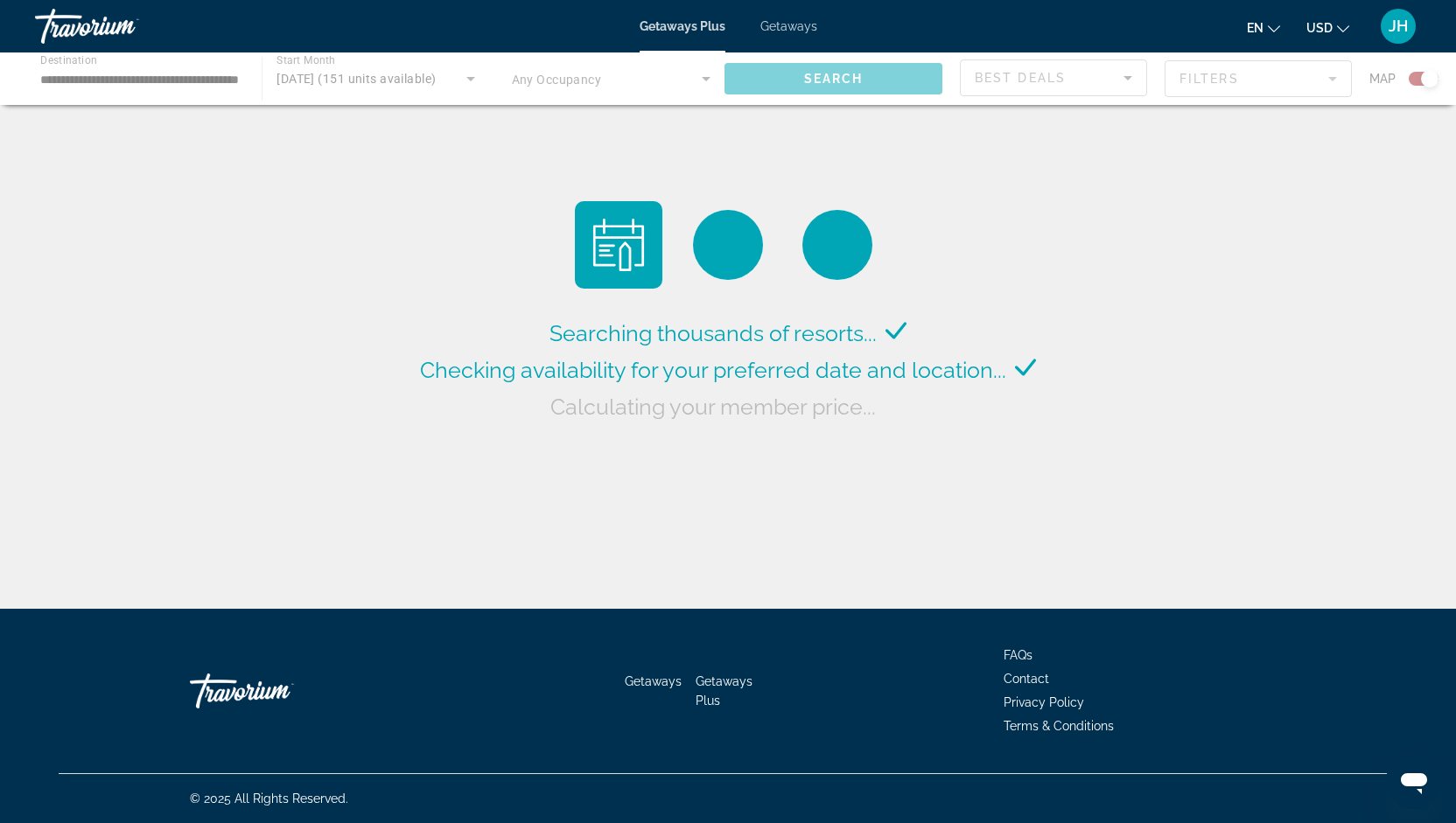
click at [1221, 77] on div "Main content" at bounding box center [728, 79] width 1456 height 53
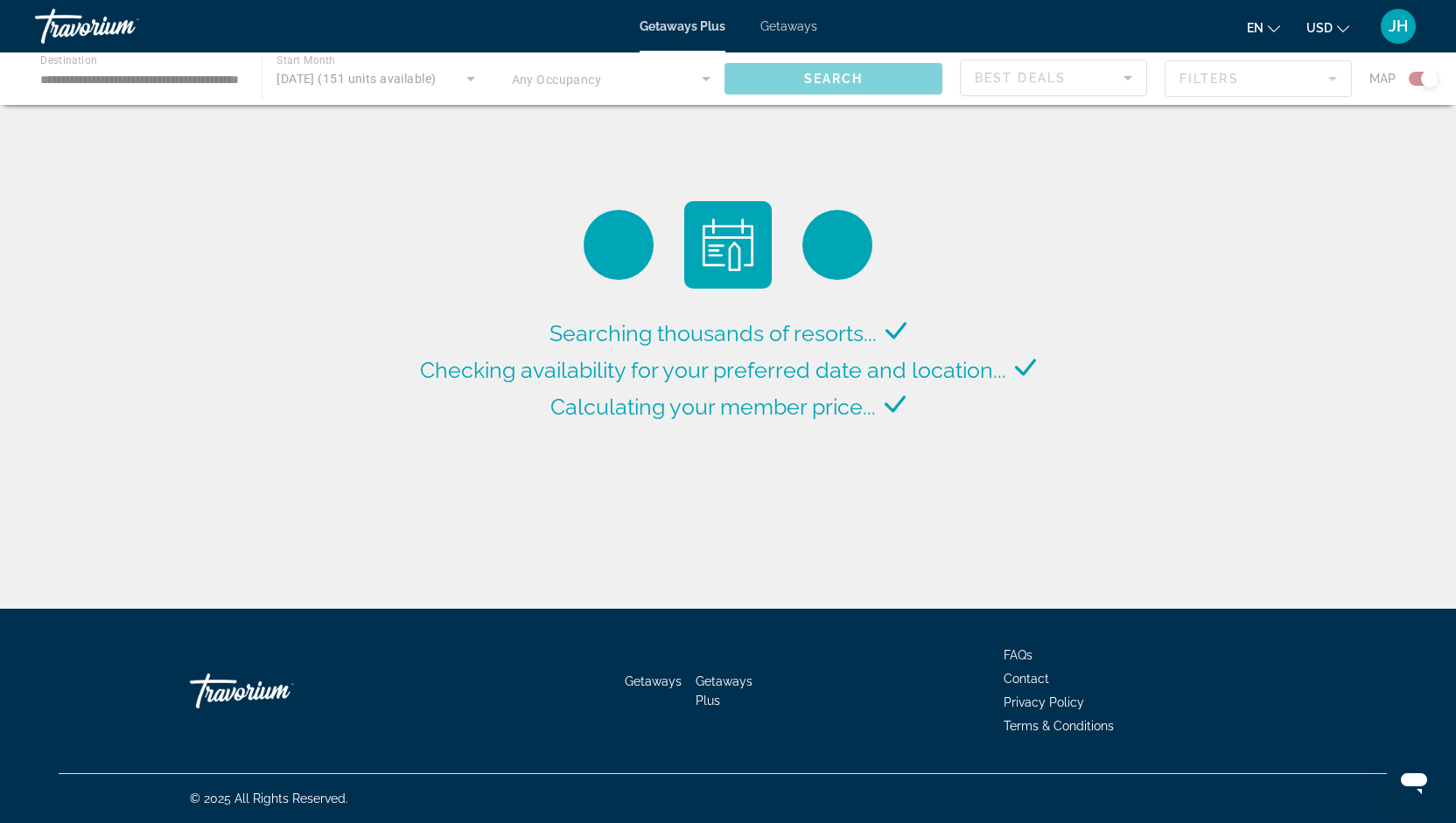
click at [1217, 95] on div "Main content" at bounding box center [728, 79] width 1456 height 53
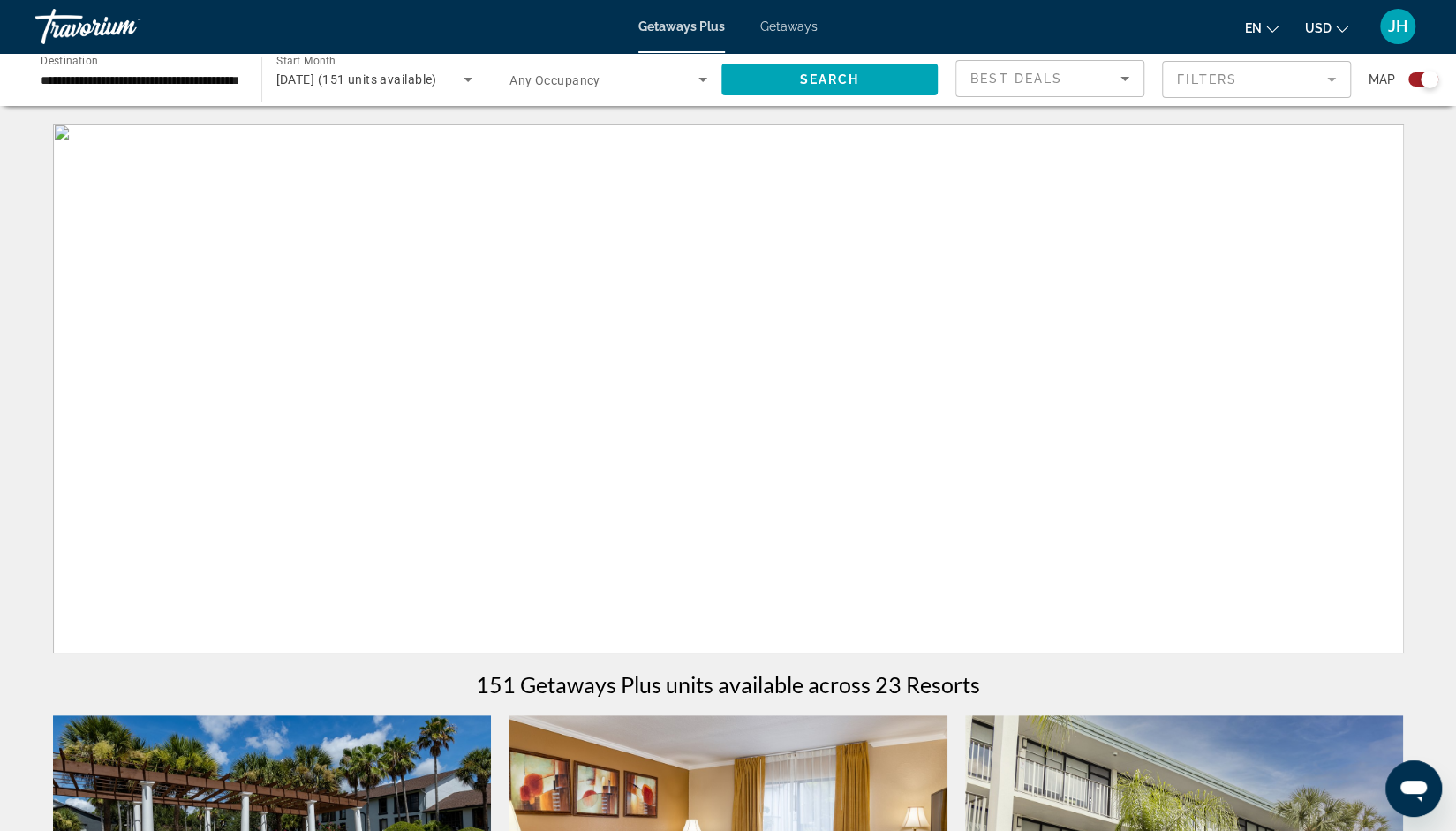
click at [1231, 92] on mat-form-field "Filters" at bounding box center [1256, 79] width 189 height 37
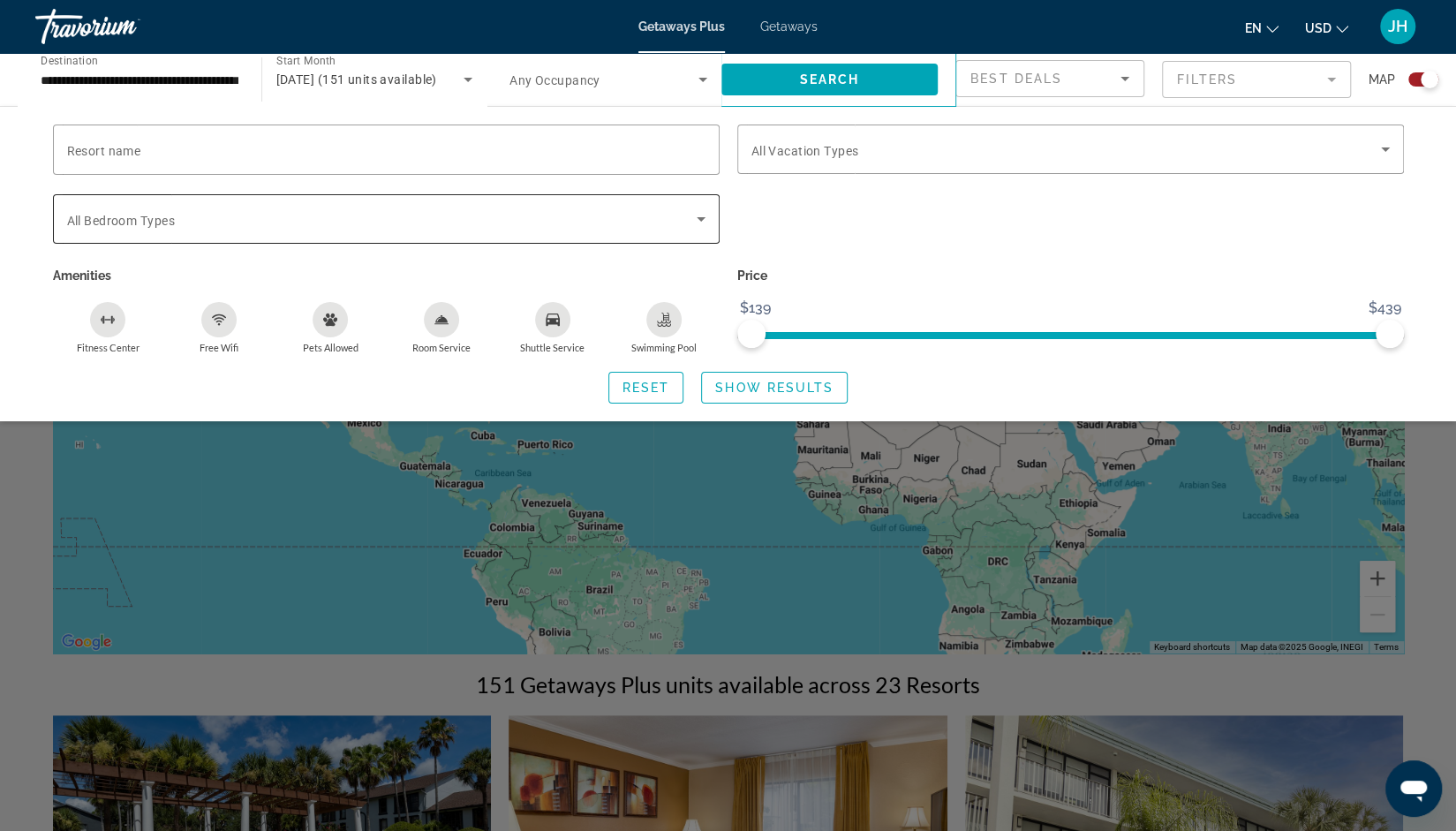
click at [185, 225] on span "Search widget" at bounding box center [382, 219] width 629 height 21
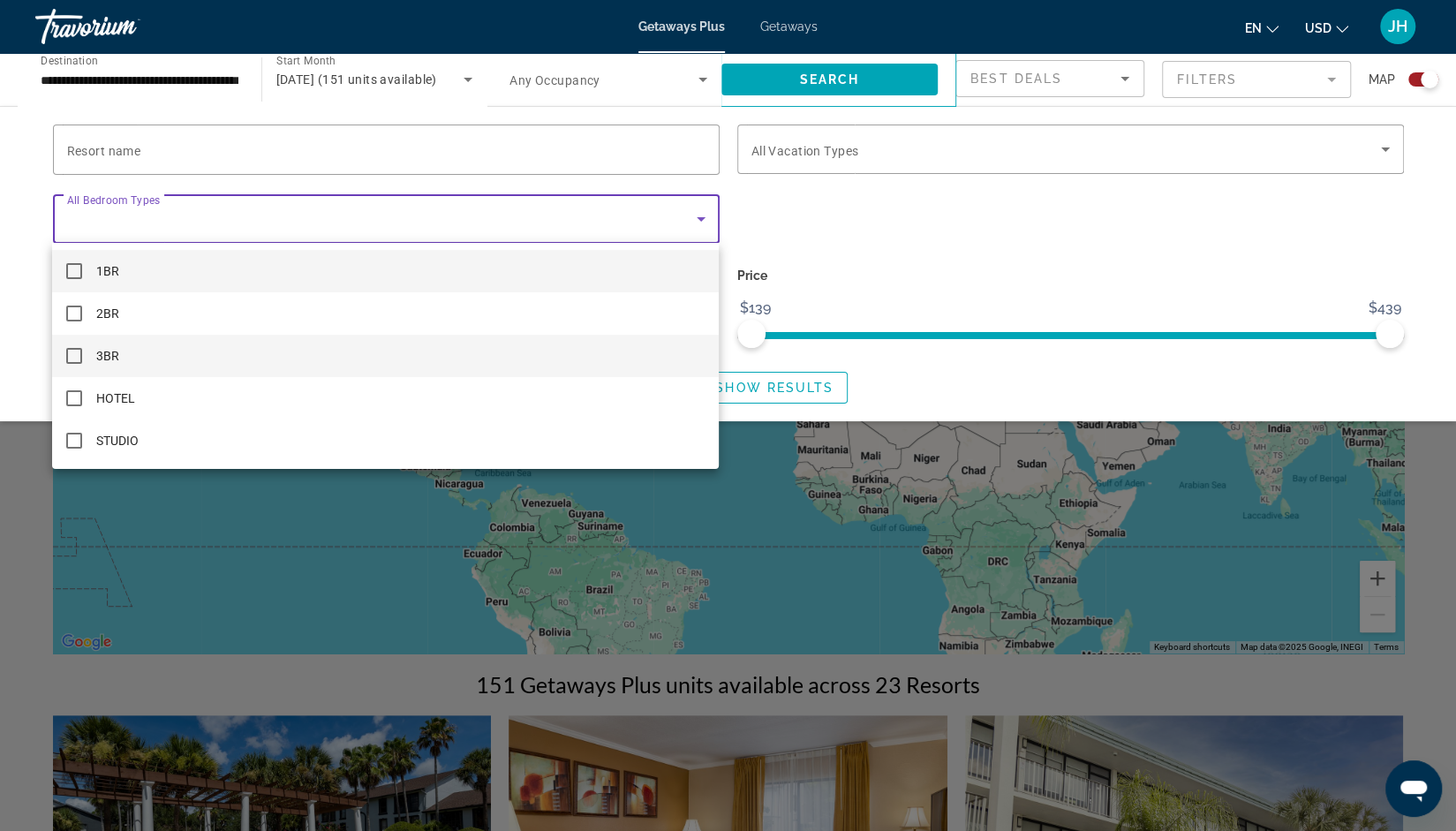
click at [82, 369] on mat-option "3BR" at bounding box center [385, 356] width 666 height 43
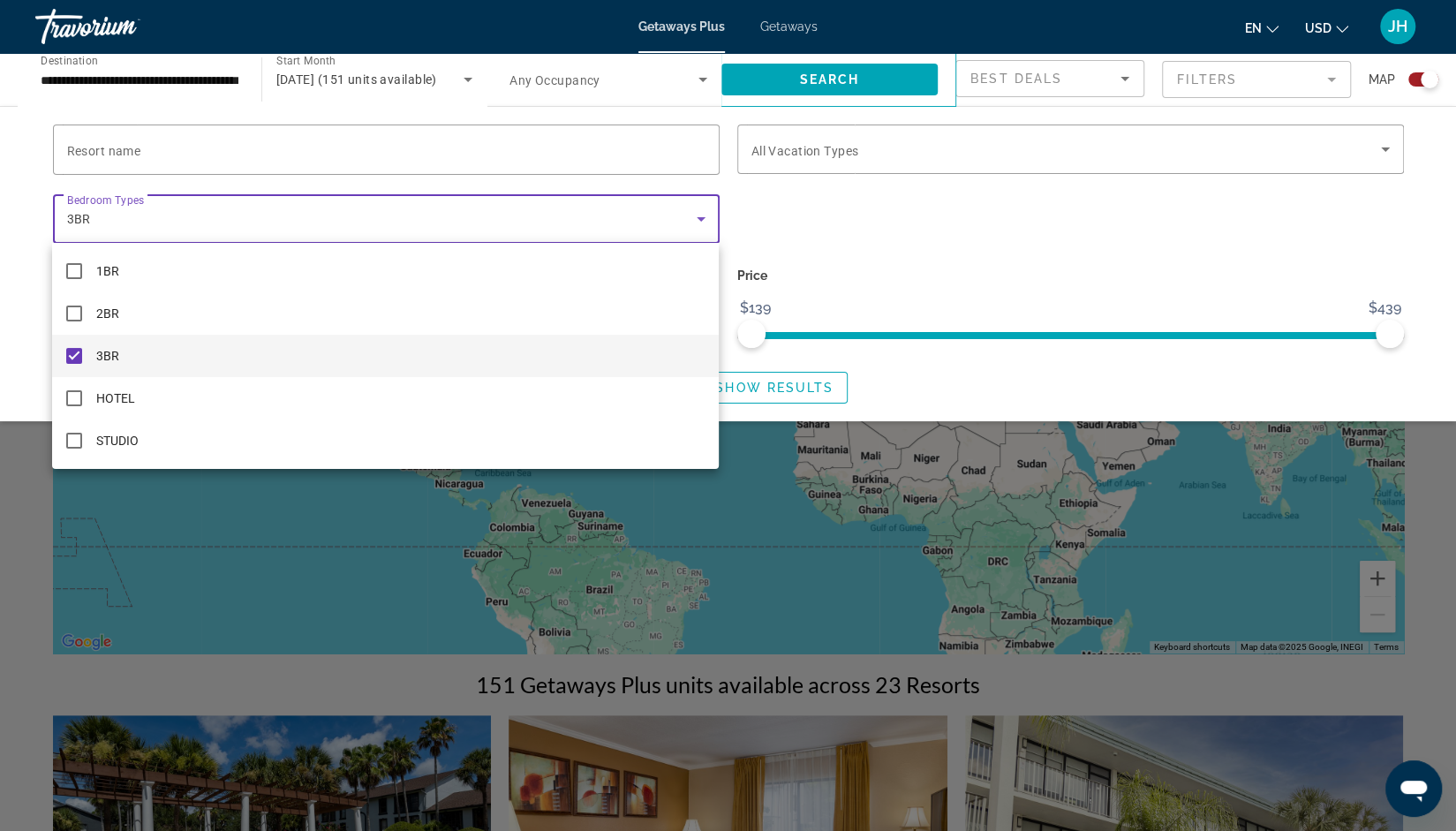
scroll to position [2, 0]
click at [849, 82] on div at bounding box center [728, 415] width 1456 height 831
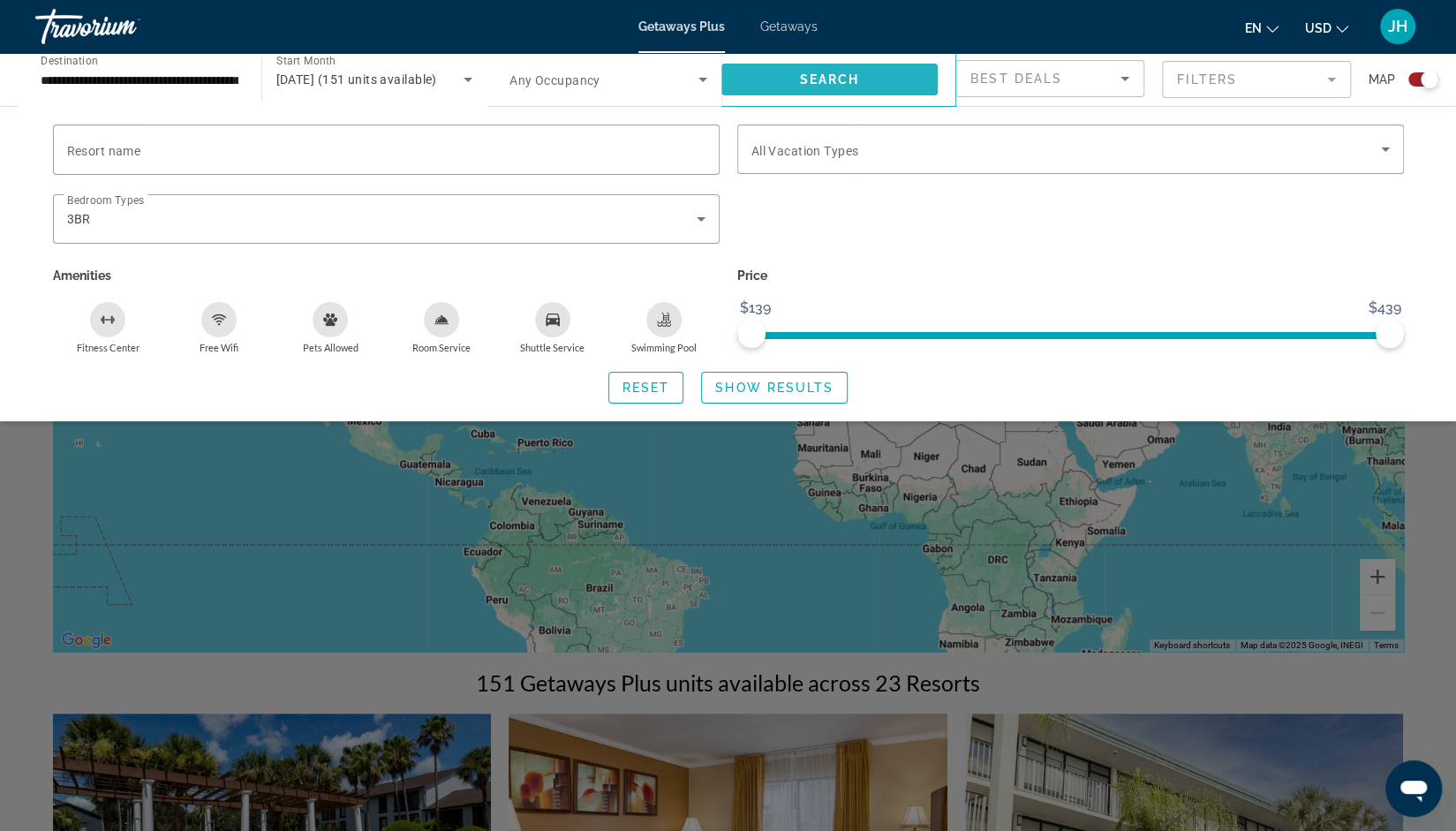
click at [866, 89] on span "Search widget" at bounding box center [830, 79] width 217 height 43
